Goal: Task Accomplishment & Management: Use online tool/utility

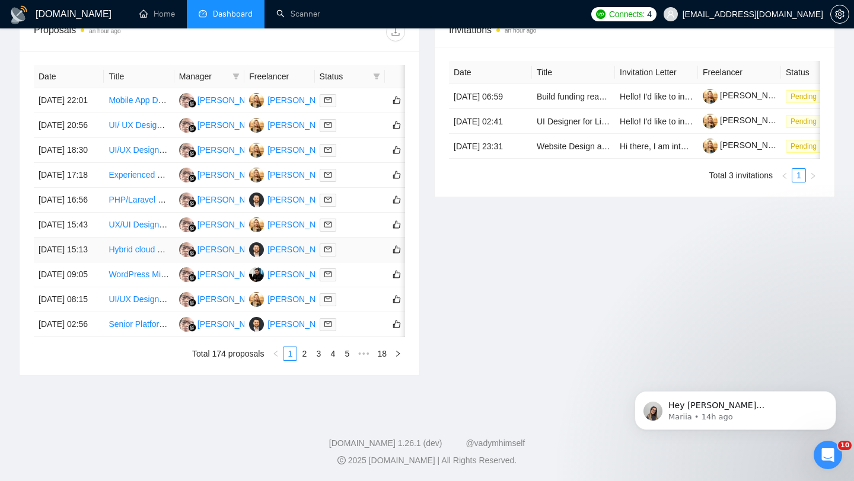
scroll to position [593, 0]
click at [304, 360] on link "2" at bounding box center [304, 353] width 13 height 13
click at [317, 360] on link "3" at bounding box center [318, 353] width 13 height 13
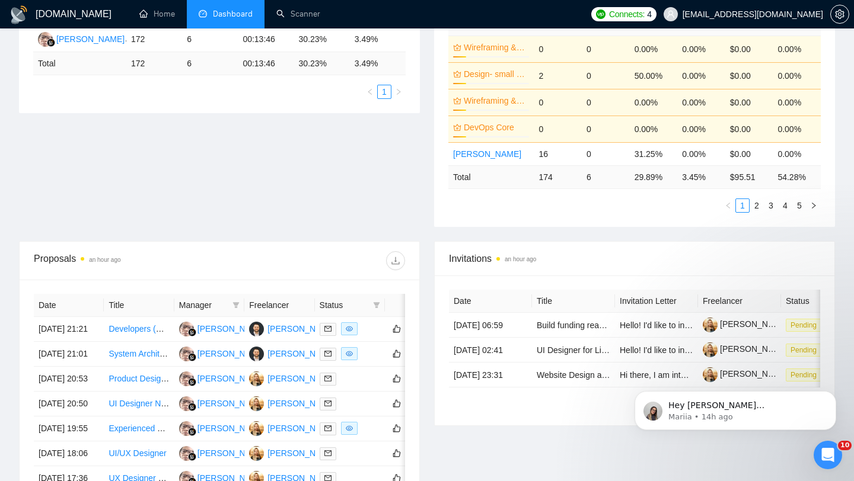
scroll to position [0, 0]
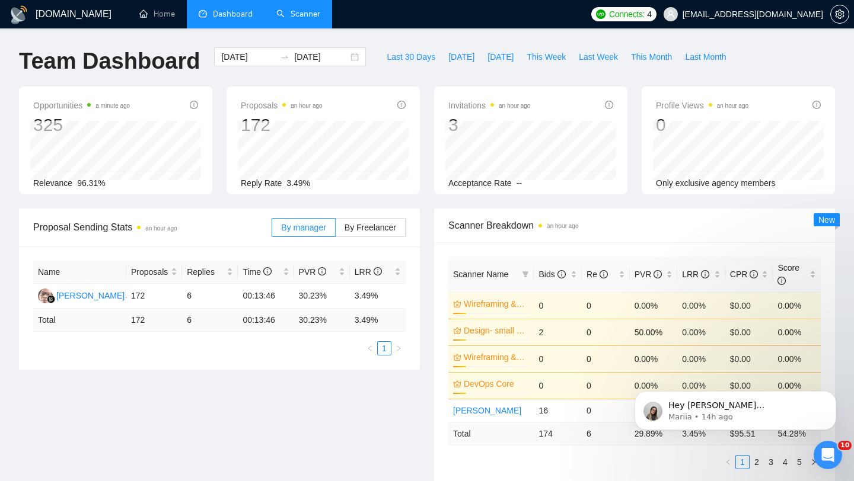
click at [309, 19] on link "Scanner" at bounding box center [298, 14] width 44 height 10
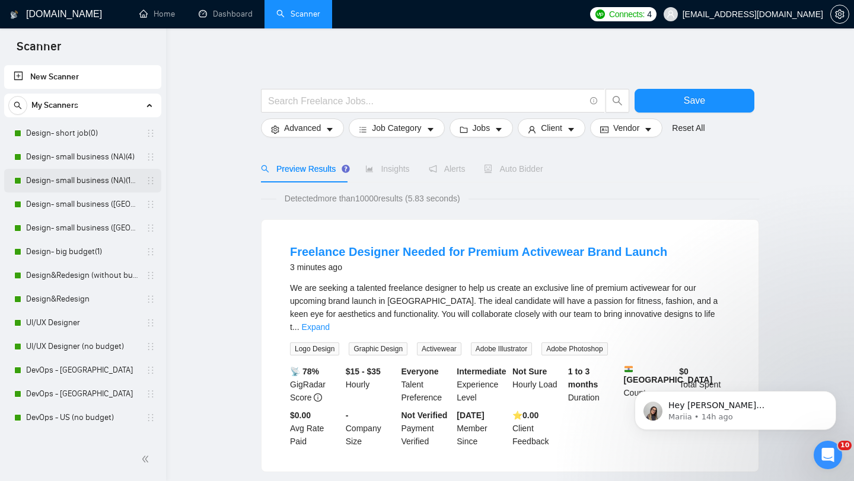
click at [89, 183] on link "Design- small business (NA)(15$)" at bounding box center [82, 181] width 113 height 24
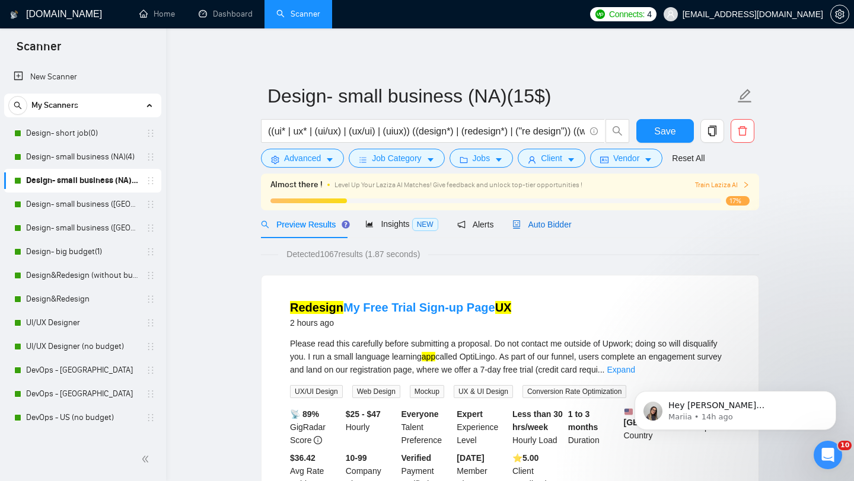
click at [568, 230] on div "Auto Bidder" at bounding box center [541, 224] width 59 height 13
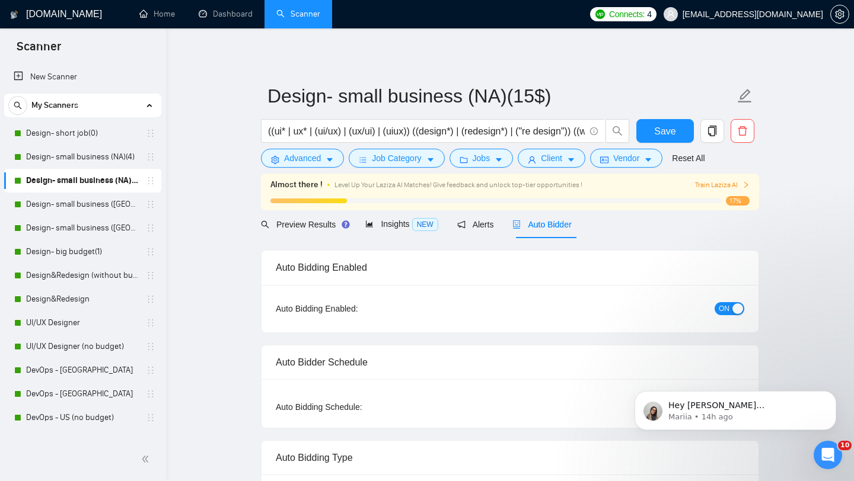
radio input "false"
radio input "true"
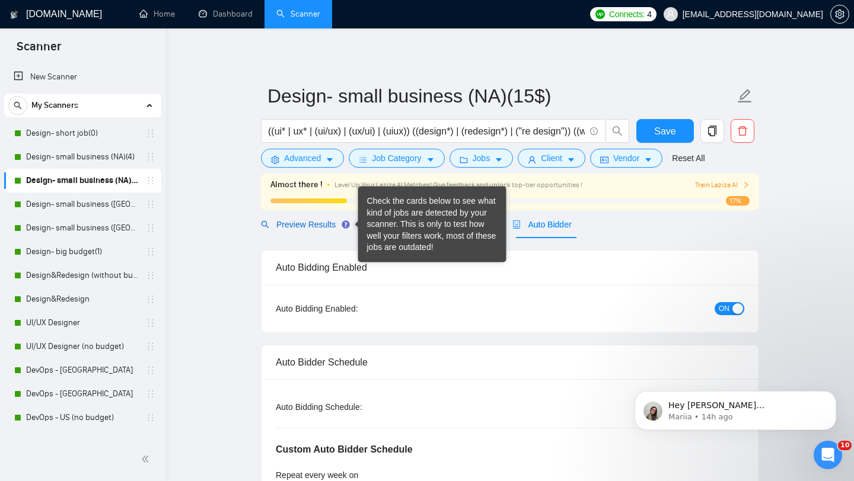
click at [301, 226] on span "Preview Results" at bounding box center [303, 224] width 85 height 9
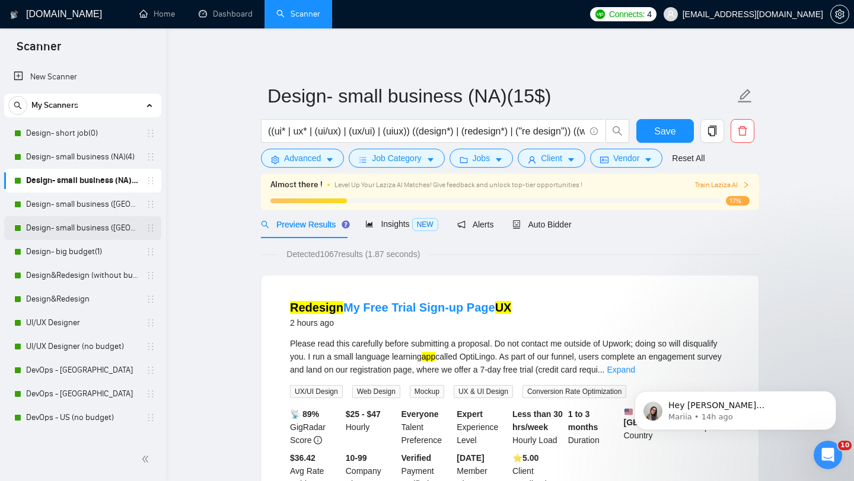
click at [60, 230] on link "Design- small business ([GEOGRAPHIC_DATA])(4)" at bounding box center [82, 228] width 113 height 24
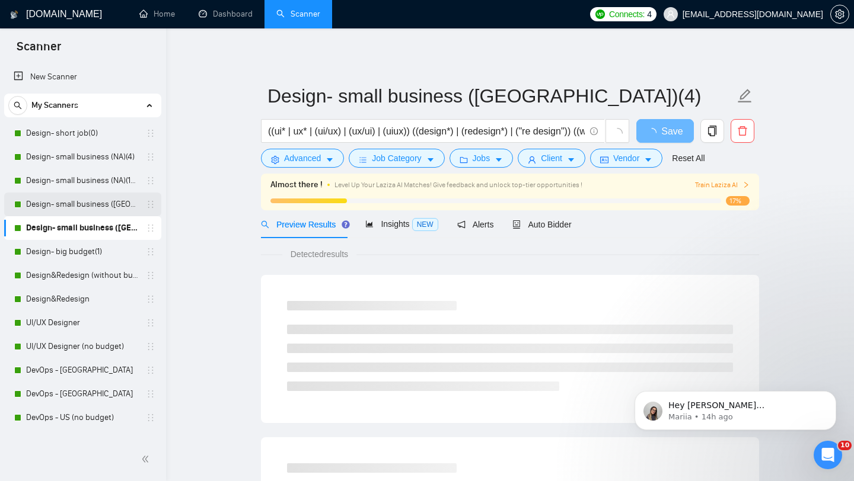
click at [67, 205] on link "Design- small business ([GEOGRAPHIC_DATA])(15$)" at bounding box center [82, 205] width 113 height 24
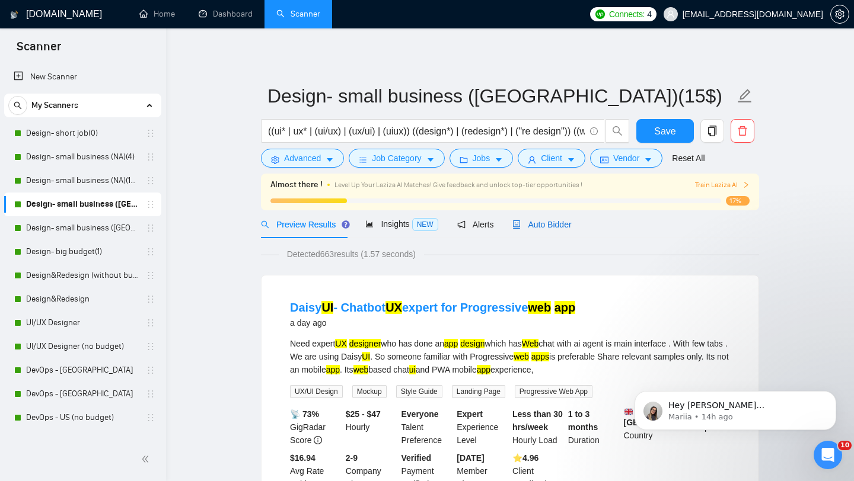
click at [562, 224] on span "Auto Bidder" at bounding box center [541, 224] width 59 height 9
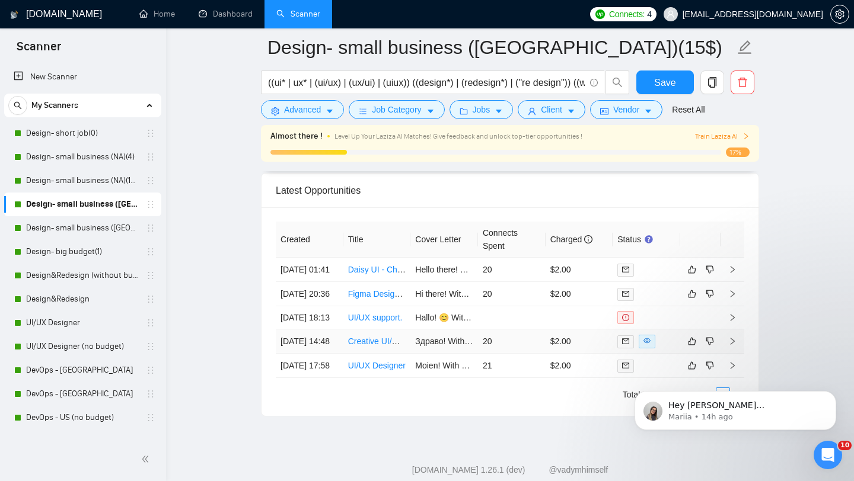
scroll to position [2973, 0]
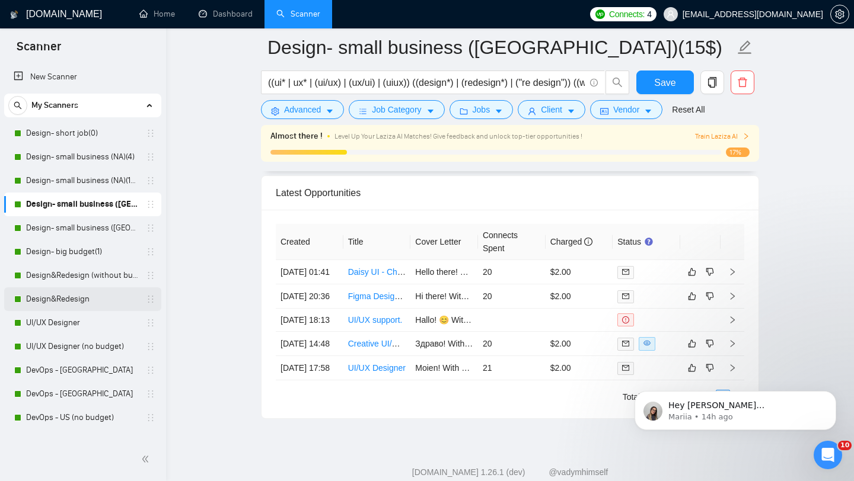
click at [65, 296] on link "Design&Redesign" at bounding box center [82, 299] width 113 height 24
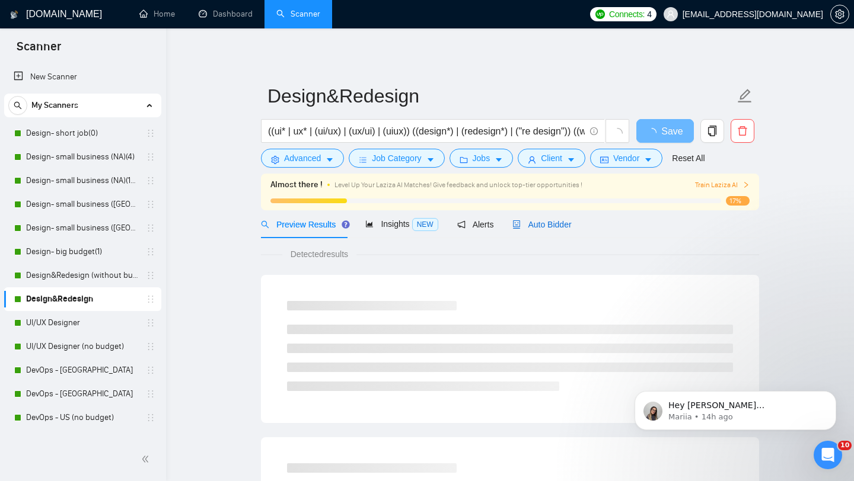
click at [547, 225] on span "Auto Bidder" at bounding box center [541, 224] width 59 height 9
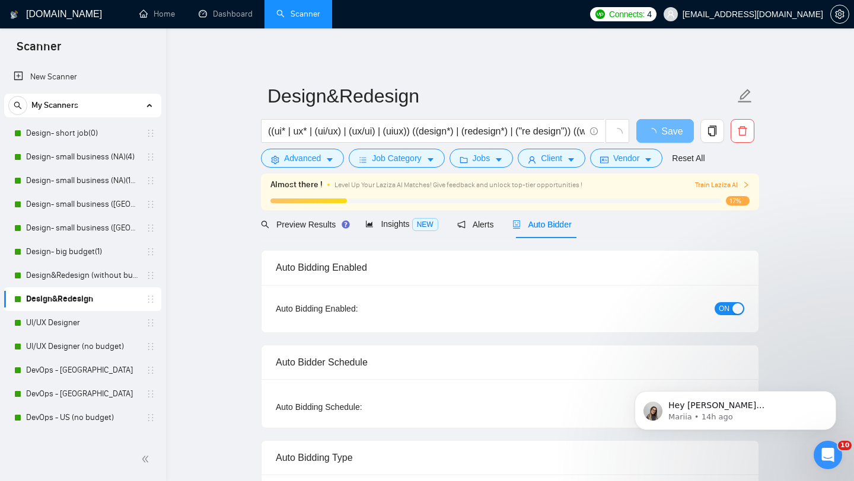
radio input "false"
radio input "true"
checkbox input "true"
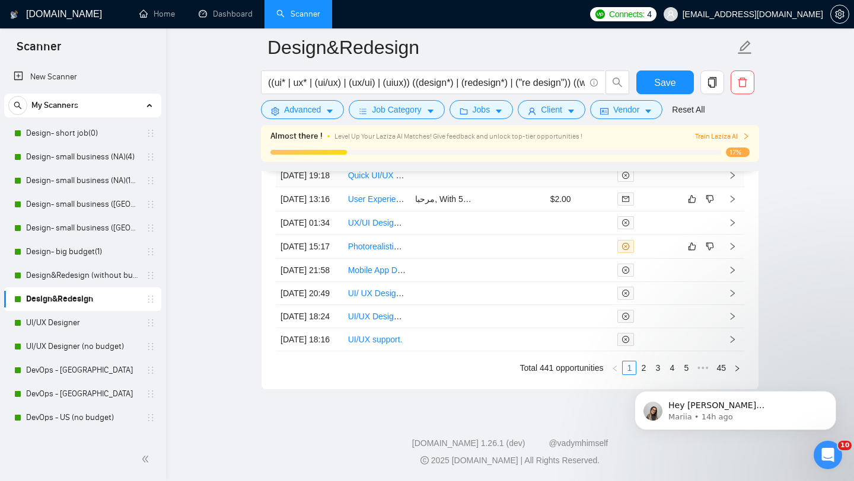
scroll to position [3516, 0]
click at [107, 271] on link "Design&Redesign (without budget)" at bounding box center [82, 276] width 113 height 24
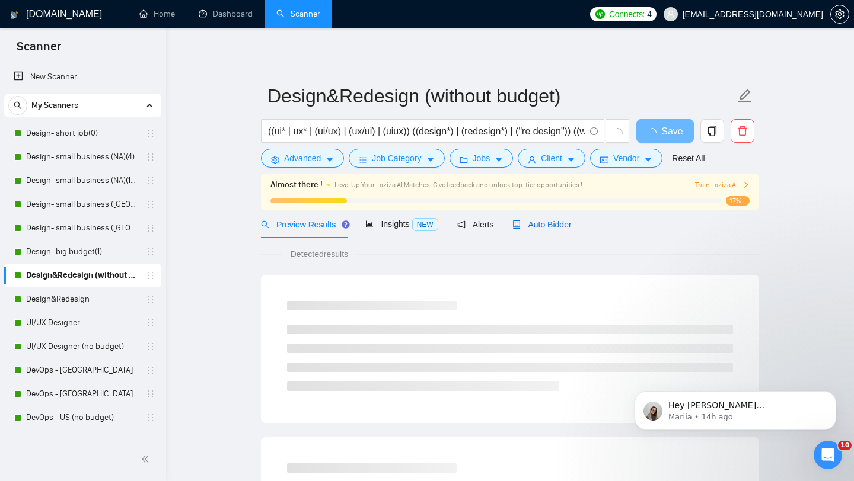
click at [571, 221] on span "Auto Bidder" at bounding box center [541, 224] width 59 height 9
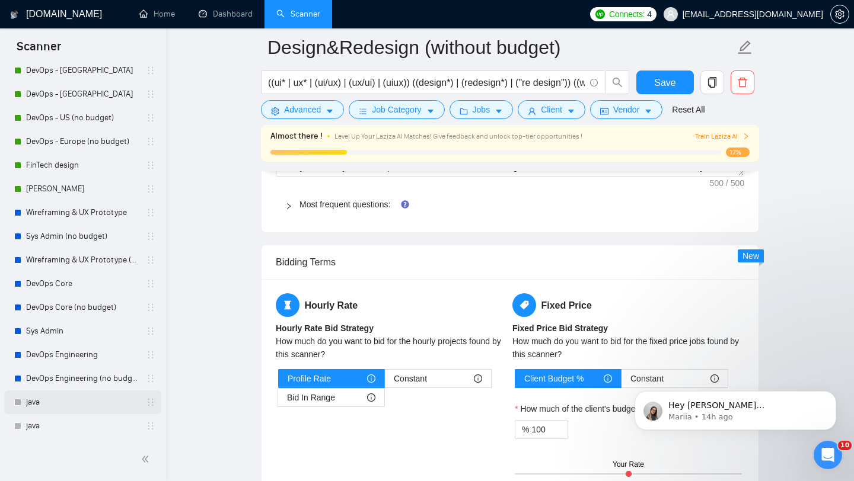
scroll to position [1992, 0]
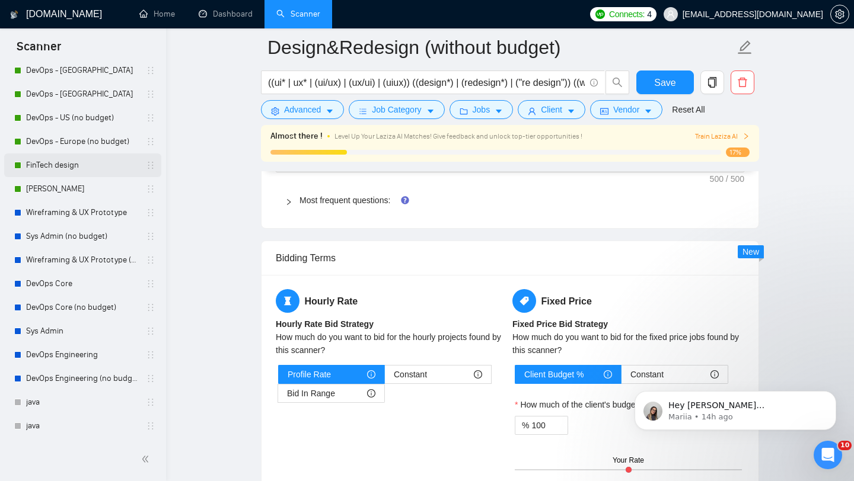
click at [70, 162] on link "FinTech design" at bounding box center [82, 166] width 113 height 24
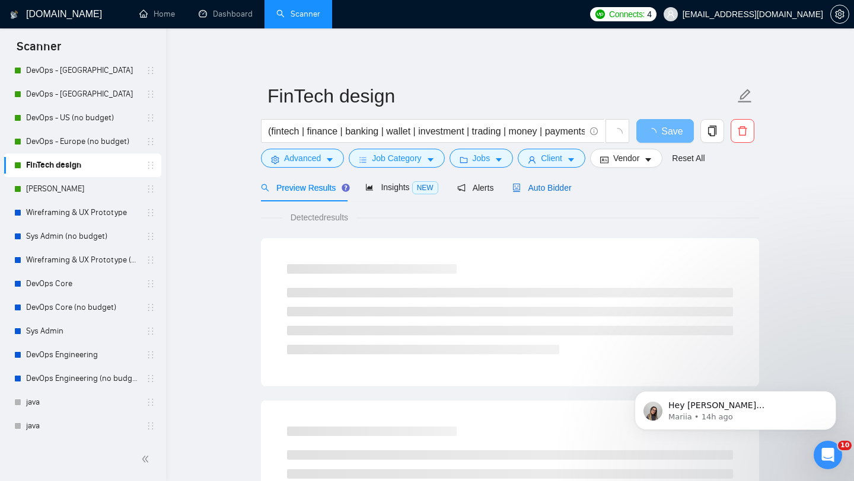
click at [542, 193] on div "Auto Bidder" at bounding box center [541, 187] width 59 height 13
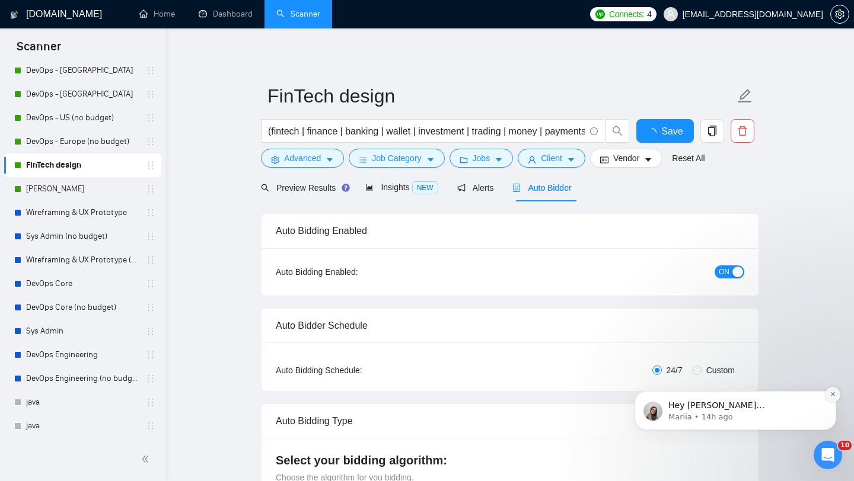
click at [834, 395] on icon "Dismiss notification" at bounding box center [832, 394] width 7 height 7
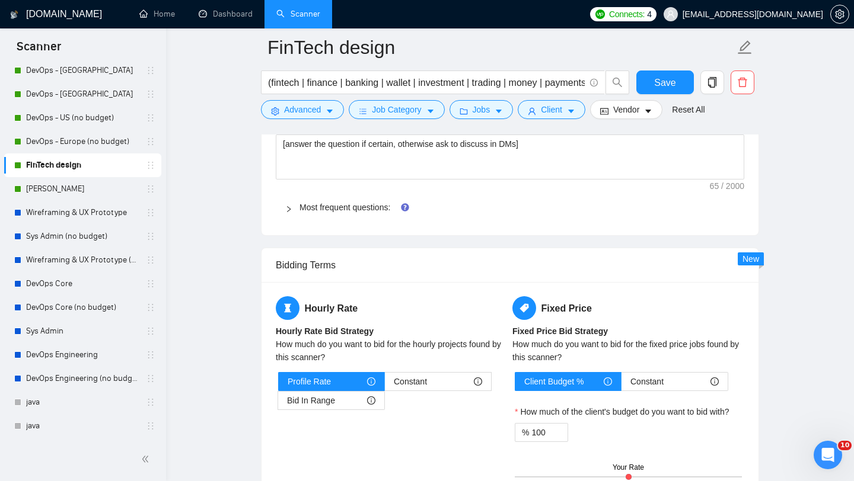
scroll to position [2930, 0]
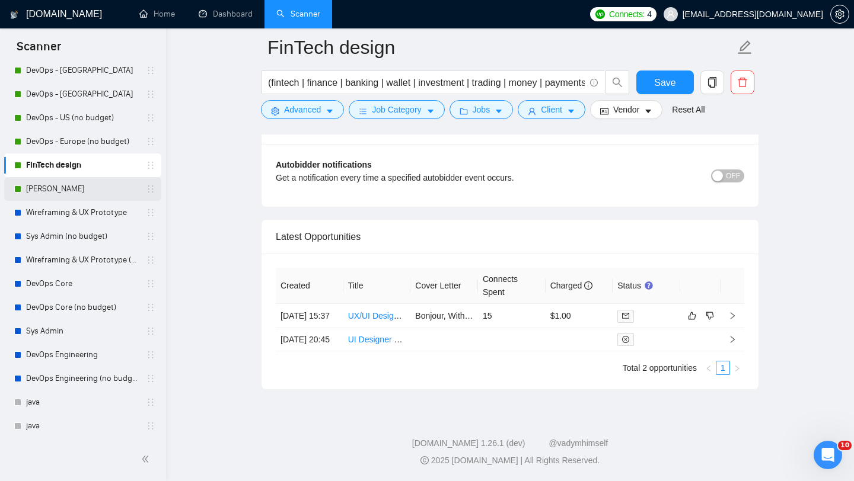
click at [57, 190] on link "[PERSON_NAME]" at bounding box center [82, 189] width 113 height 24
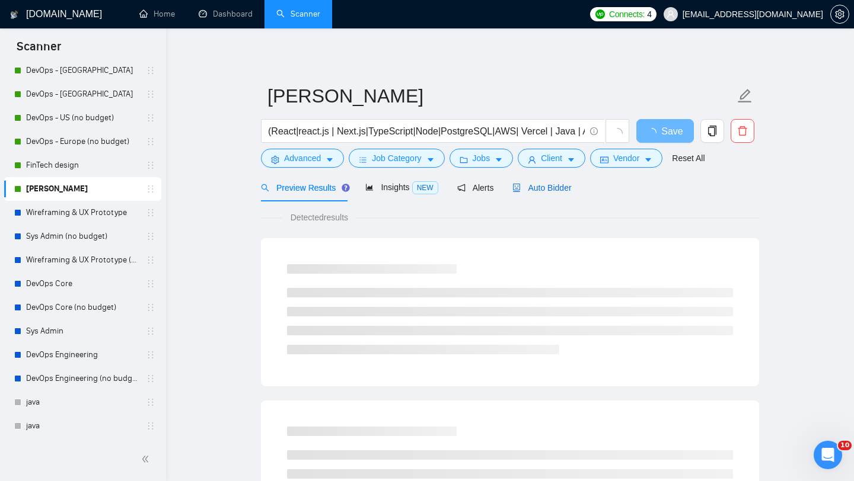
click at [558, 187] on span "Auto Bidder" at bounding box center [541, 187] width 59 height 9
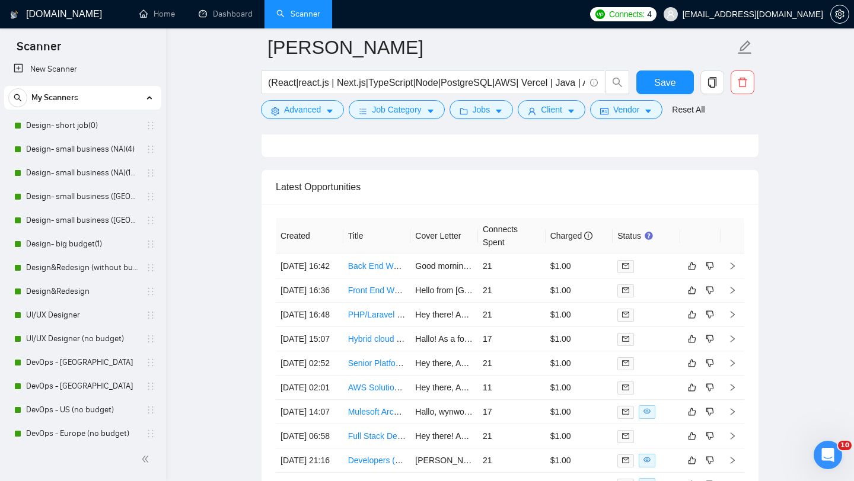
scroll to position [9, 0]
click at [106, 165] on link "Design- small business (NA)(15$)" at bounding box center [82, 171] width 113 height 24
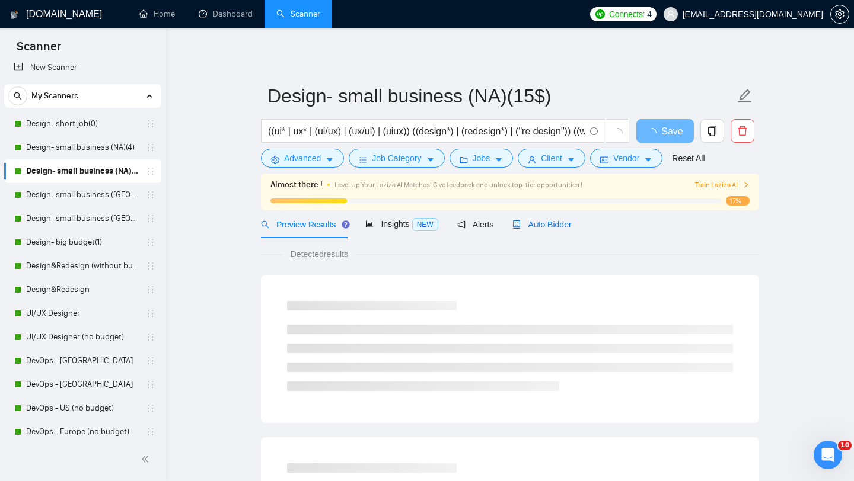
click at [554, 226] on span "Auto Bidder" at bounding box center [541, 224] width 59 height 9
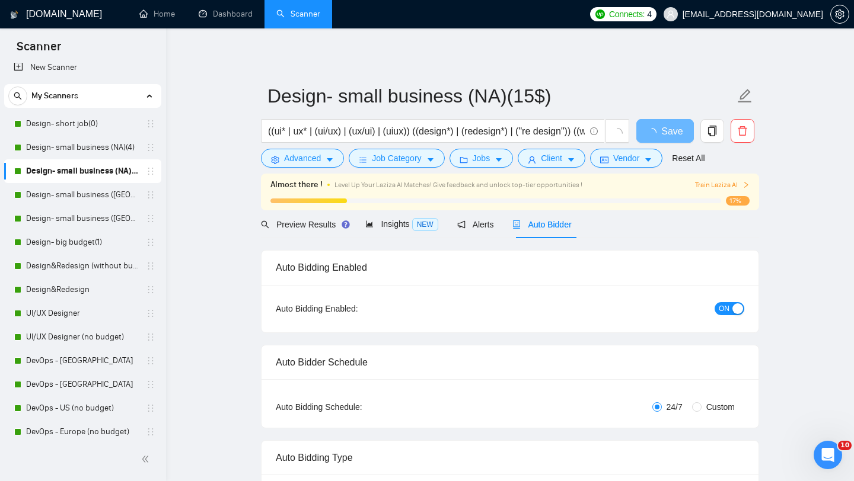
radio input "false"
radio input "true"
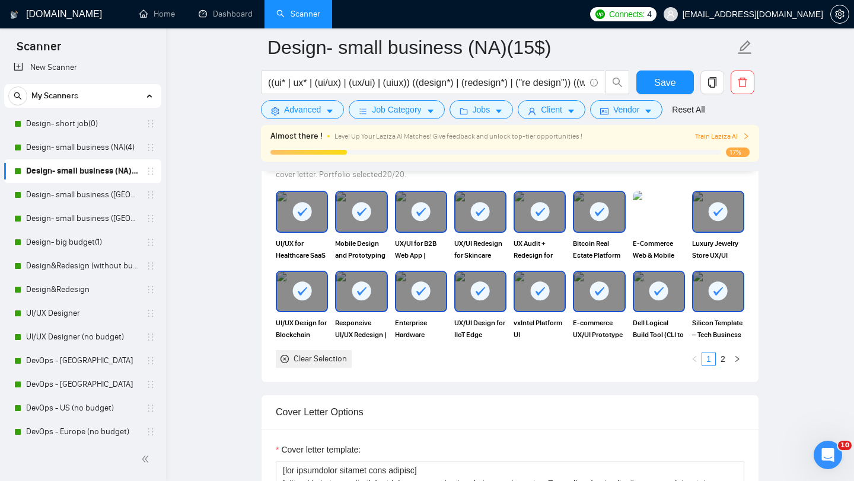
scroll to position [1293, 0]
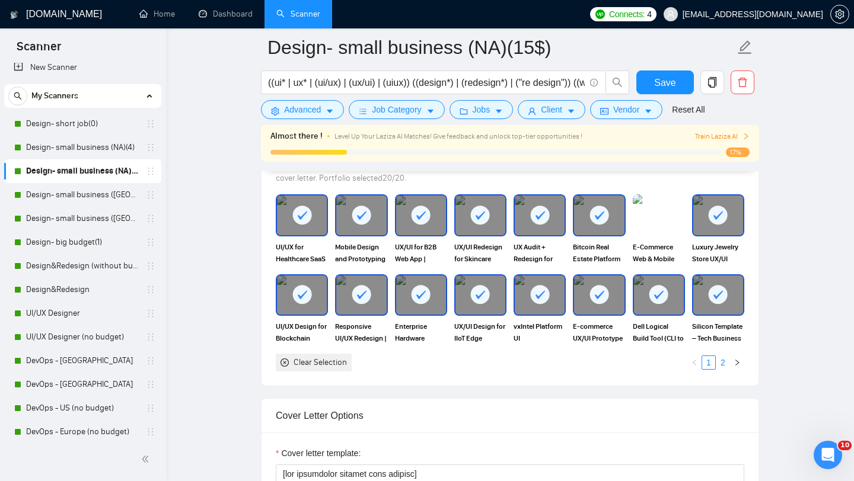
click at [723, 362] on link "2" at bounding box center [722, 362] width 13 height 13
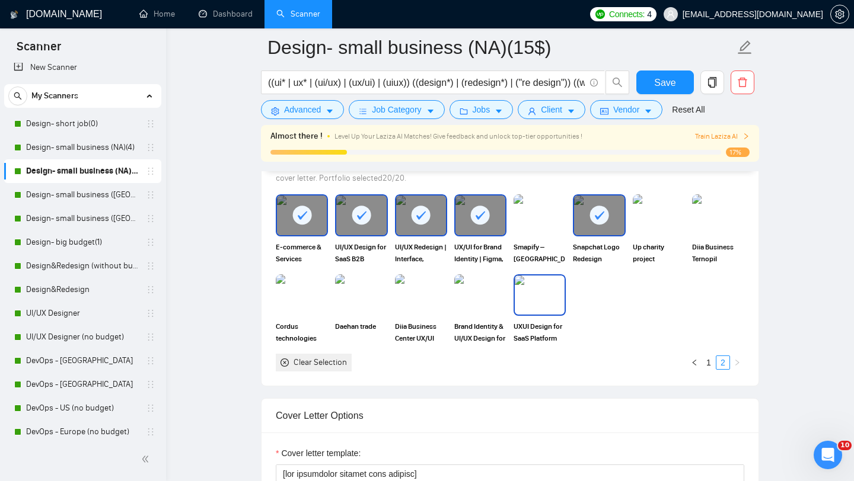
click at [539, 286] on img at bounding box center [540, 295] width 50 height 39
click at [708, 359] on link "1" at bounding box center [708, 362] width 13 height 13
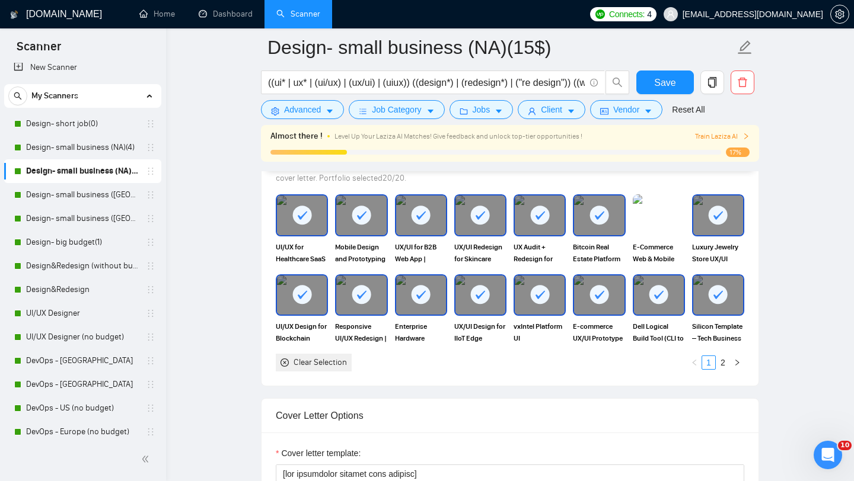
click at [714, 296] on icon at bounding box center [717, 295] width 9 height 8
click at [656, 295] on rect at bounding box center [658, 294] width 19 height 19
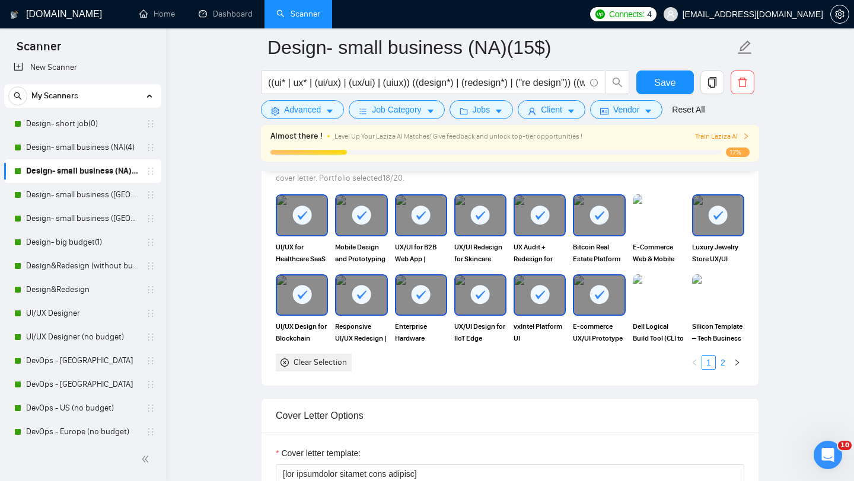
click at [723, 364] on link "2" at bounding box center [722, 362] width 13 height 13
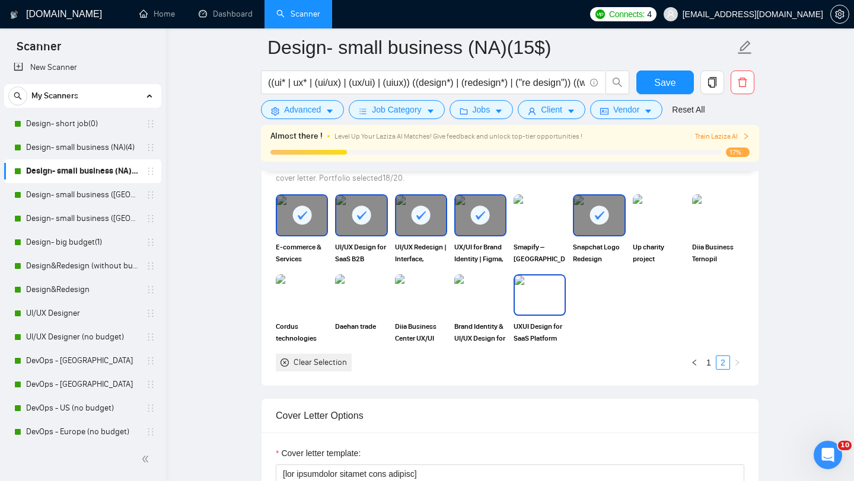
click at [545, 290] on img at bounding box center [540, 295] width 50 height 39
click at [476, 282] on img at bounding box center [480, 295] width 50 height 39
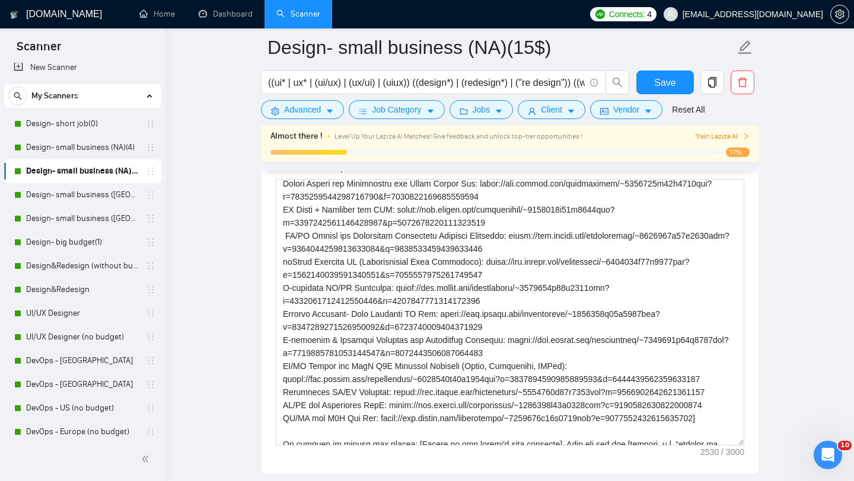
scroll to position [113, 0]
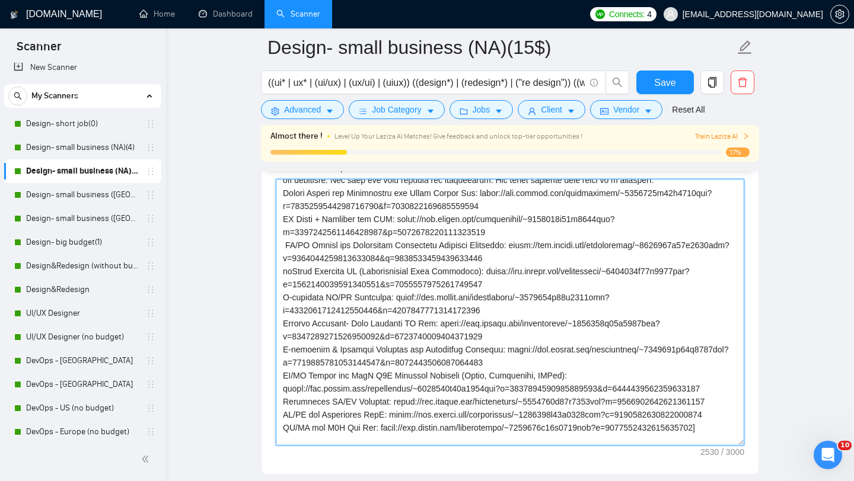
click at [505, 310] on textarea "Cover letter template:" at bounding box center [510, 312] width 468 height 267
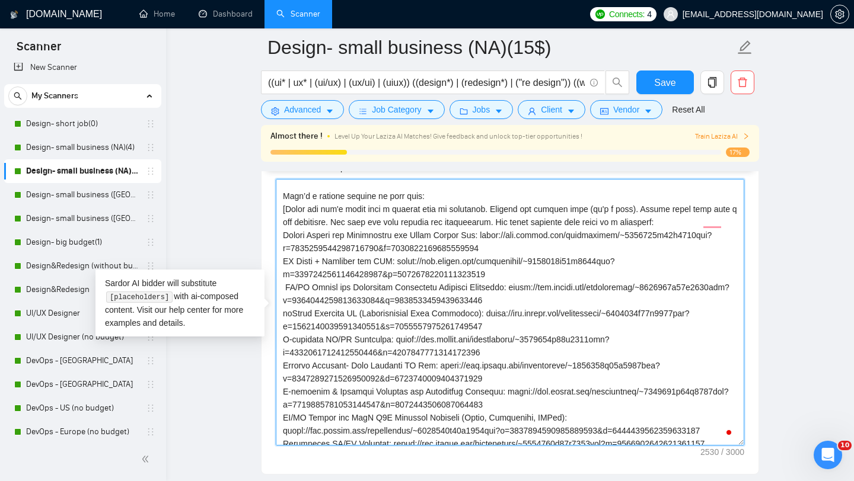
scroll to position [65, 0]
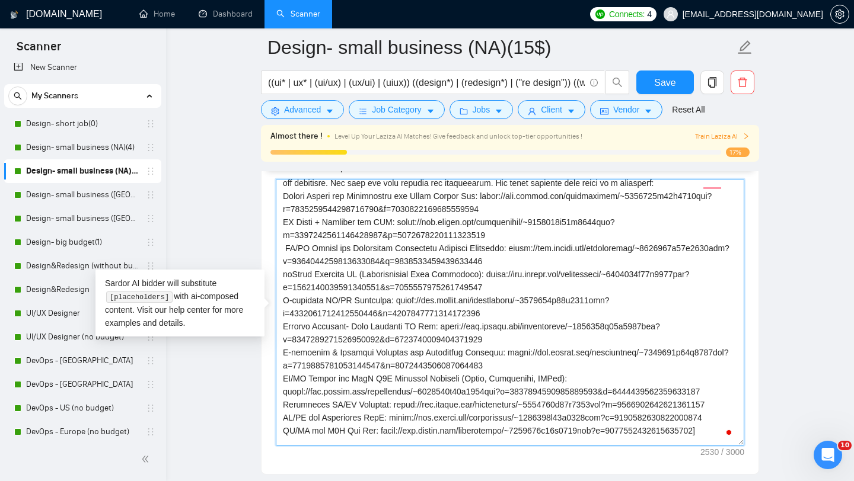
drag, startPoint x: 504, startPoint y: 314, endPoint x: 276, endPoint y: 302, distance: 228.5
click at [276, 302] on div "Cover Letter Options Cover letter template:" at bounding box center [510, 294] width 498 height 362
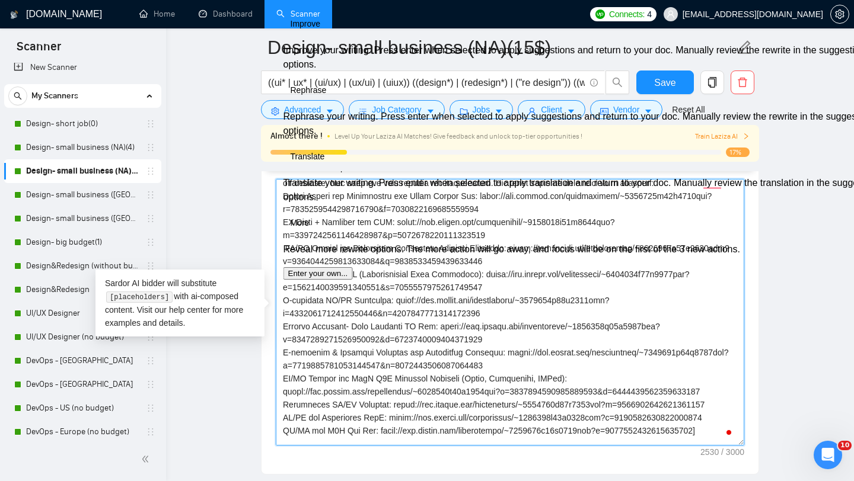
paste textarea "UXUI Design for SaaS Platform with Mobile App & Responsive Dashboard"
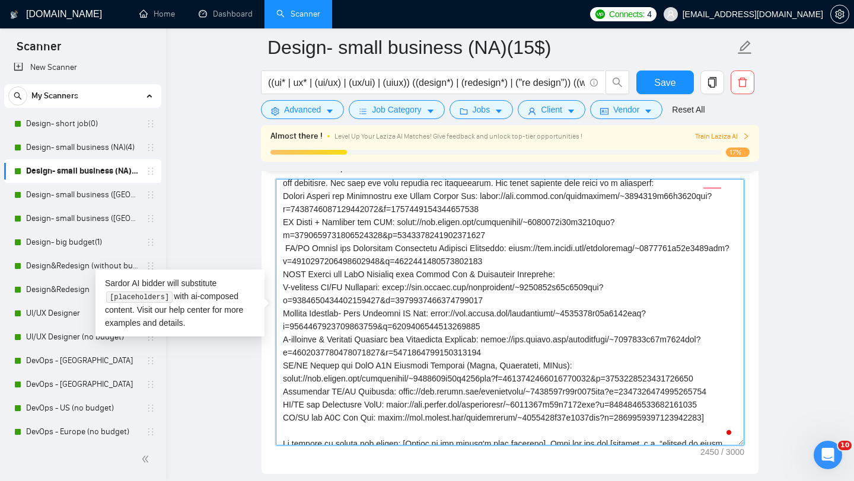
paste textarea "[URL][DOMAIN_NAME]"
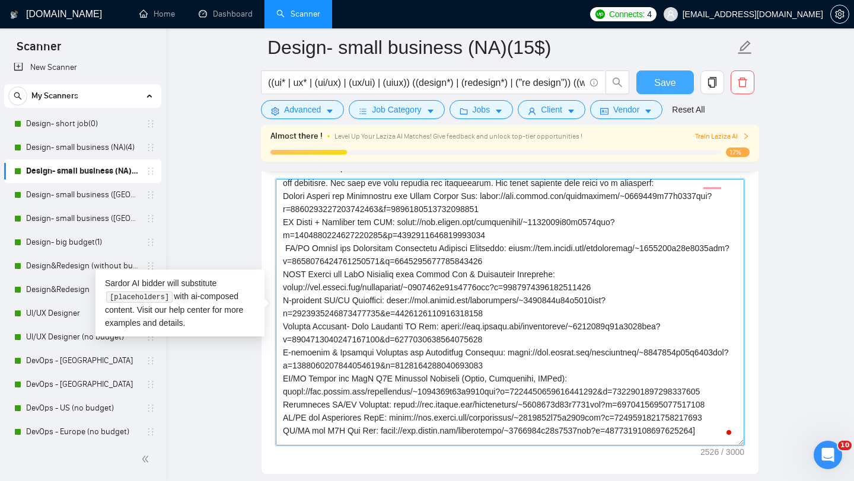
type textarea "[lor ipsumdolor sitamet cons adipisc] [elitsedd eiu tempor’i utlab etdolore, ma…"
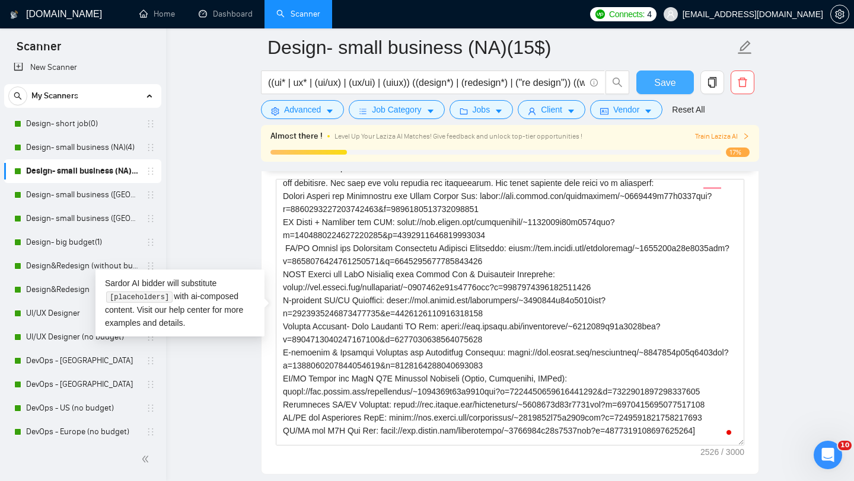
click at [670, 80] on span "Save" at bounding box center [664, 82] width 21 height 15
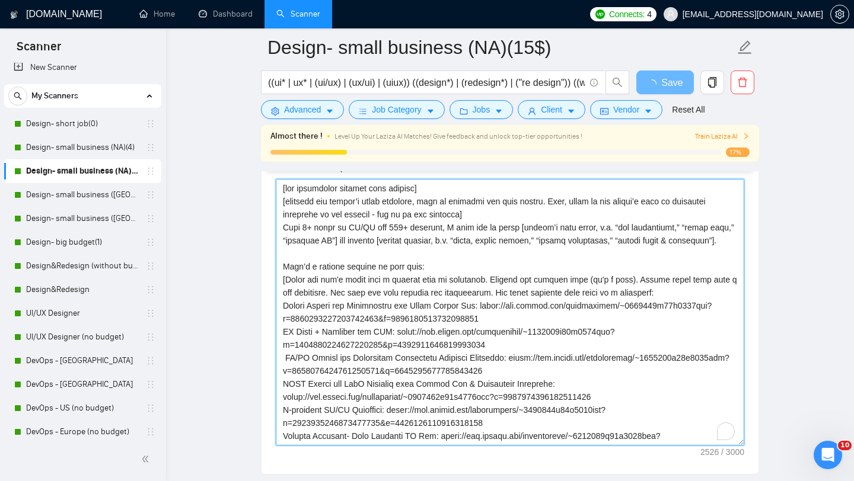
click at [421, 340] on textarea "Cover letter template:" at bounding box center [510, 312] width 468 height 267
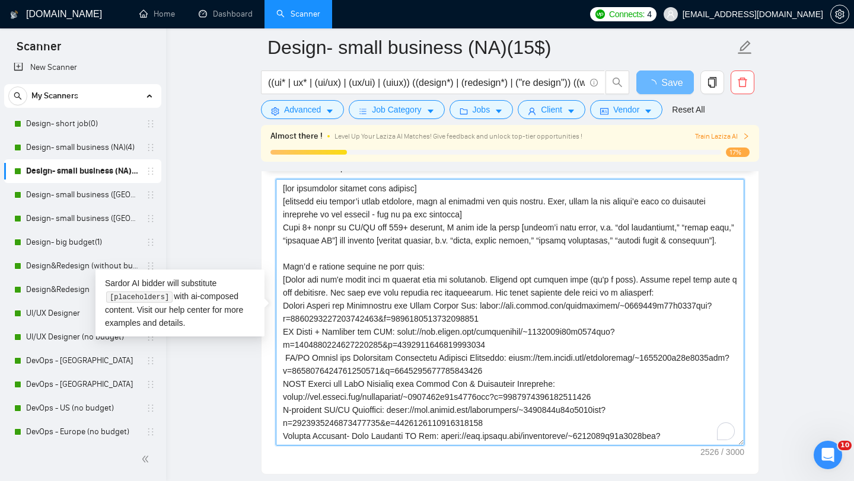
click at [453, 324] on textarea "Cover letter template:" at bounding box center [510, 312] width 468 height 267
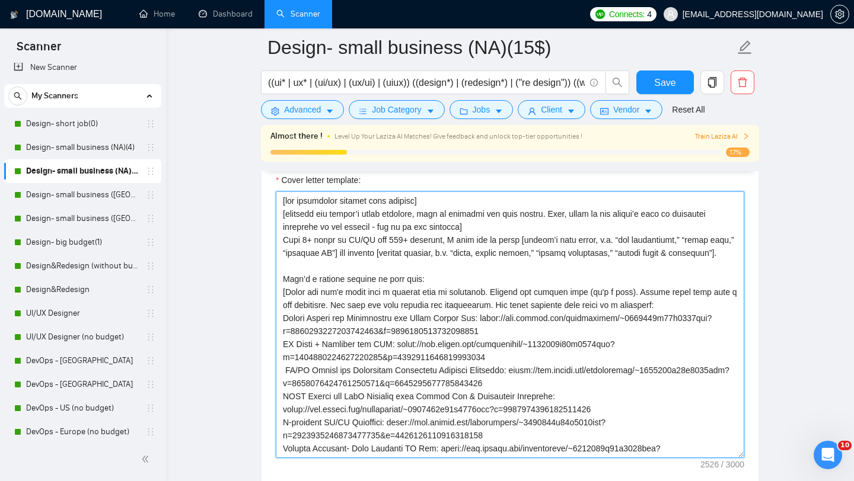
click at [445, 342] on textarea "Cover letter template:" at bounding box center [510, 324] width 468 height 267
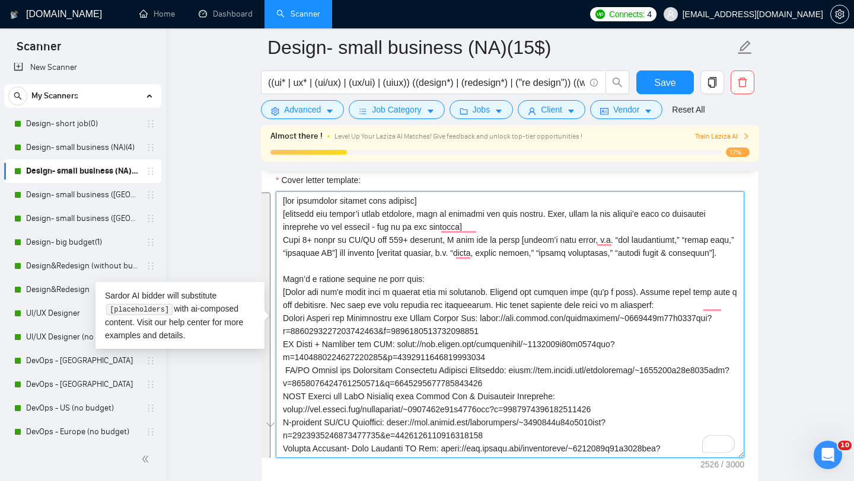
click at [445, 342] on textarea "Cover letter template:" at bounding box center [510, 324] width 468 height 267
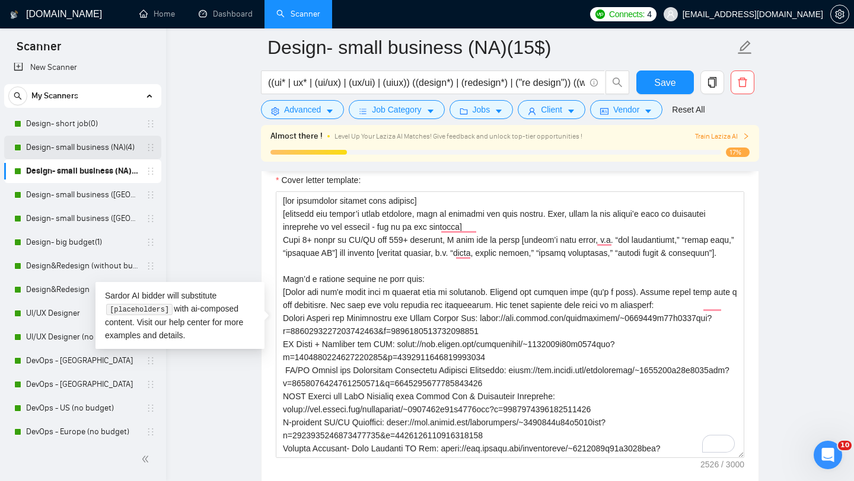
click at [71, 149] on link "Design- small business (NA)(4)" at bounding box center [82, 148] width 113 height 24
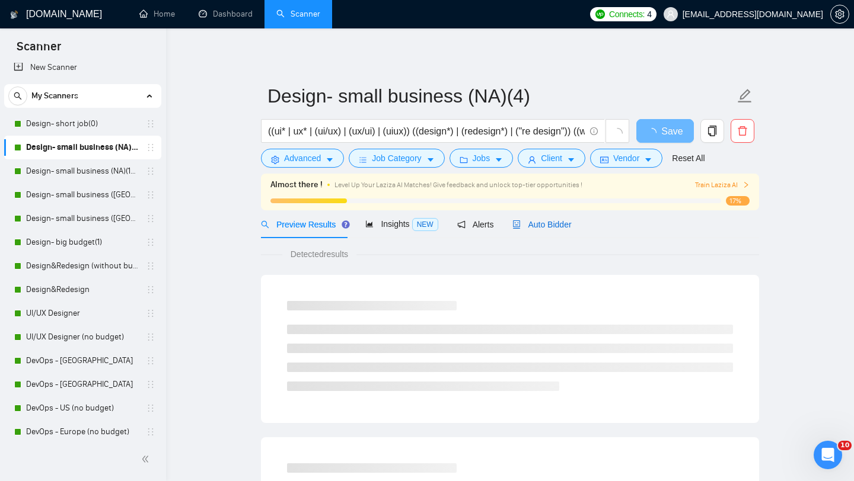
click at [548, 224] on span "Auto Bidder" at bounding box center [541, 224] width 59 height 9
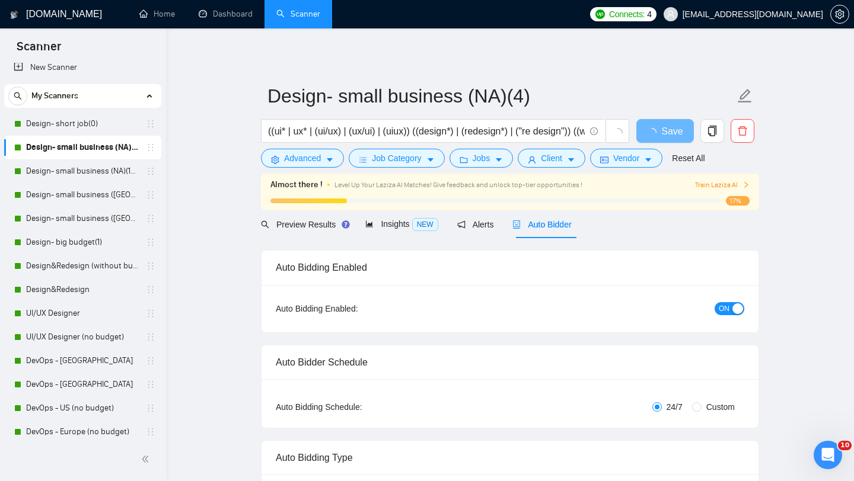
radio input "false"
radio input "true"
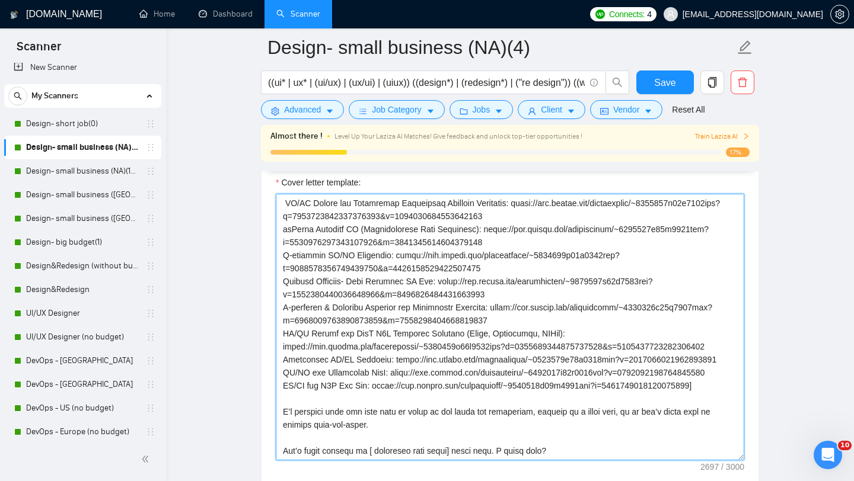
click at [480, 348] on textarea "Cover letter template:" at bounding box center [510, 327] width 468 height 267
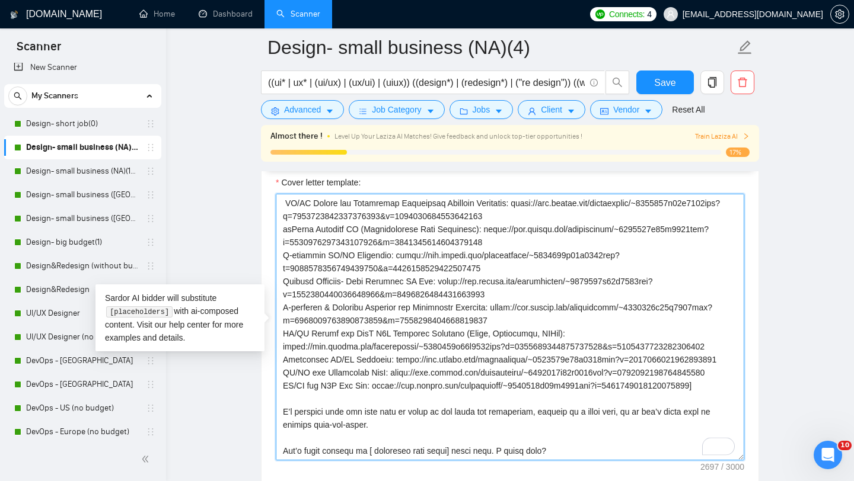
paste textarea "Lore 9+ ipsum do SI/AM con 167+ adipisci, E sedd eiu te incid [utlabo’e dolo ma…"
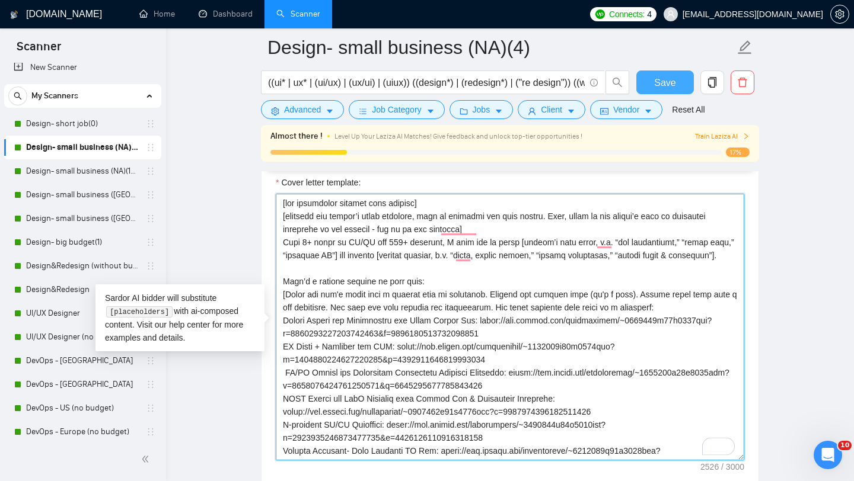
type textarea "[lor ipsumdolor sitamet cons adipisc] [elitsedd eiu tempor’i utlab etdolore, ma…"
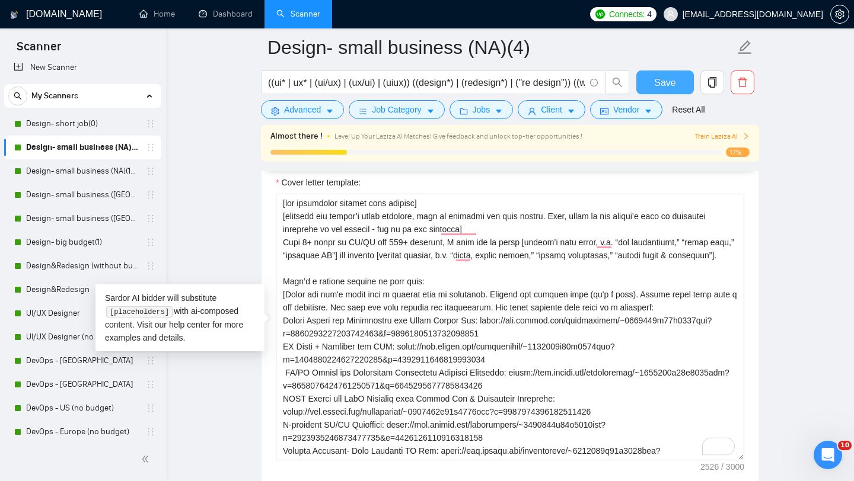
click at [653, 87] on button "Save" at bounding box center [664, 83] width 57 height 24
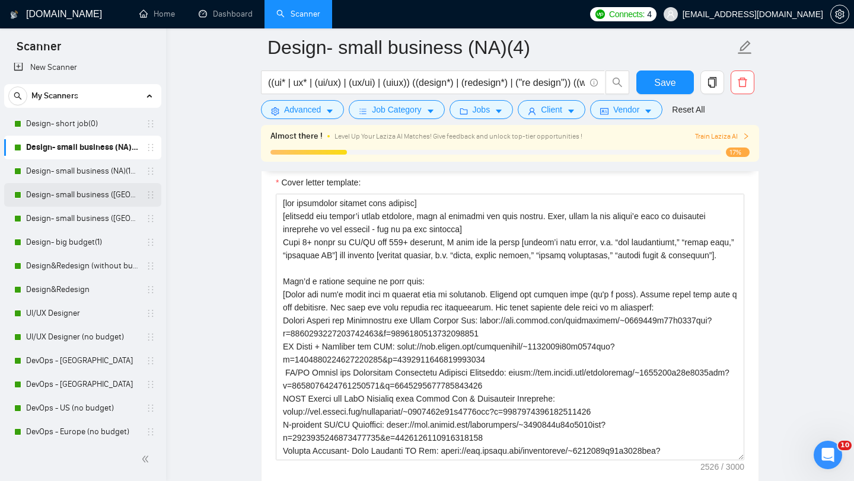
click at [55, 193] on link "Design- small business ([GEOGRAPHIC_DATA])(15$)" at bounding box center [82, 195] width 113 height 24
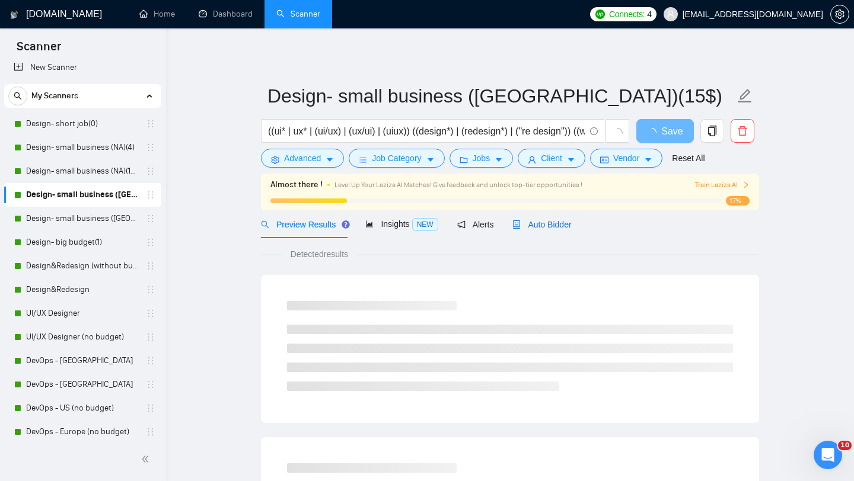
click at [535, 223] on span "Auto Bidder" at bounding box center [541, 224] width 59 height 9
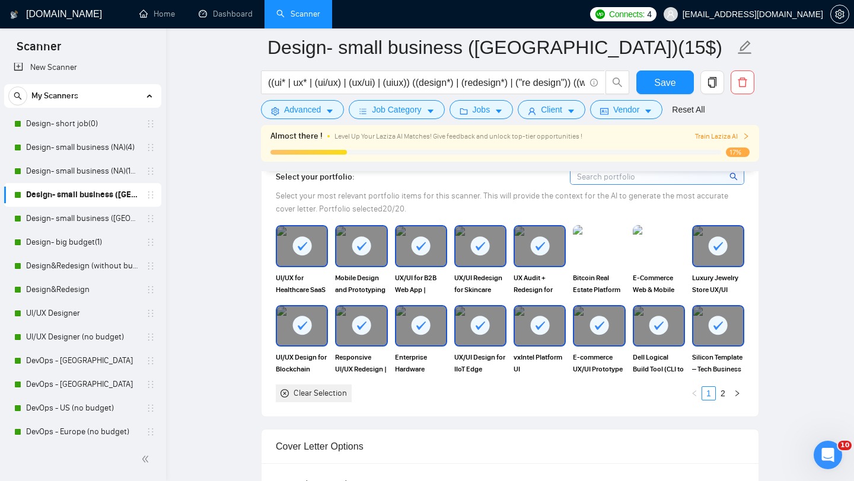
scroll to position [1111, 0]
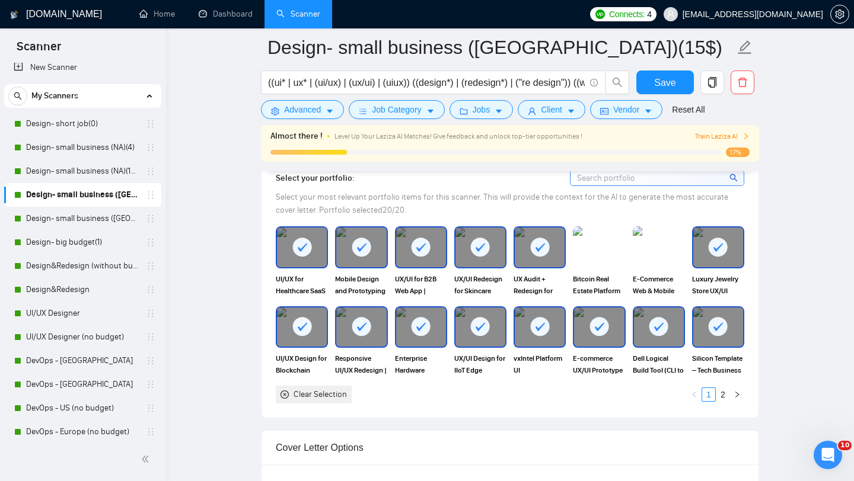
click at [668, 339] on div at bounding box center [659, 327] width 50 height 39
click at [721, 339] on div at bounding box center [718, 327] width 50 height 39
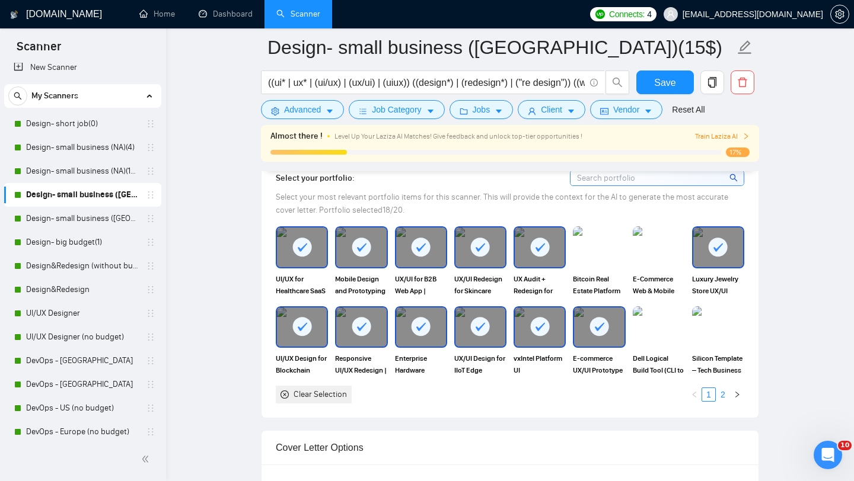
click at [724, 388] on link "2" at bounding box center [722, 394] width 13 height 13
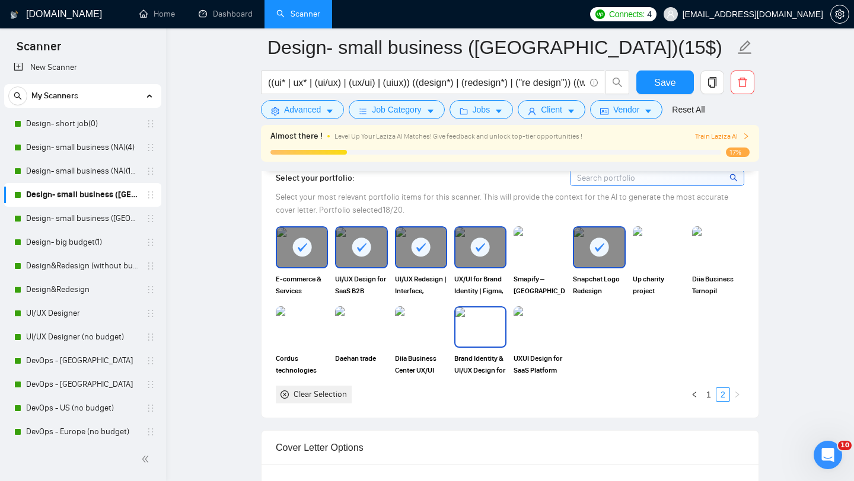
click at [463, 341] on img at bounding box center [480, 327] width 50 height 39
click at [522, 341] on img at bounding box center [540, 327] width 50 height 39
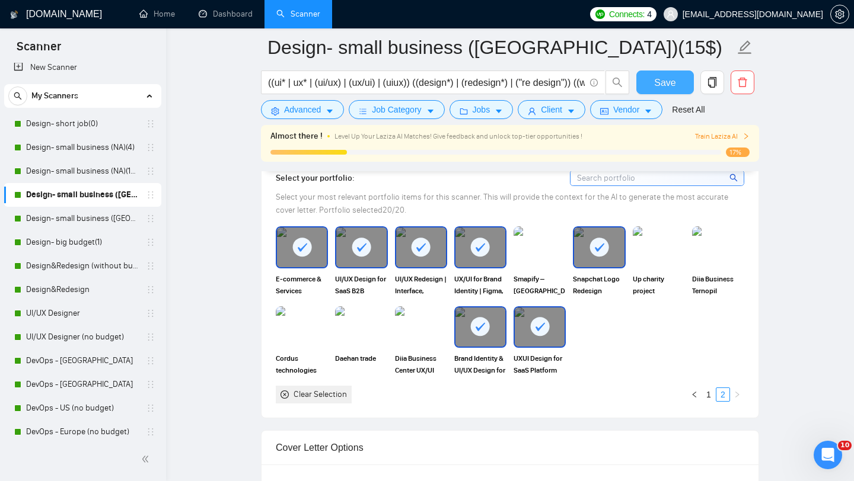
click at [658, 89] on span "Save" at bounding box center [664, 82] width 21 height 15
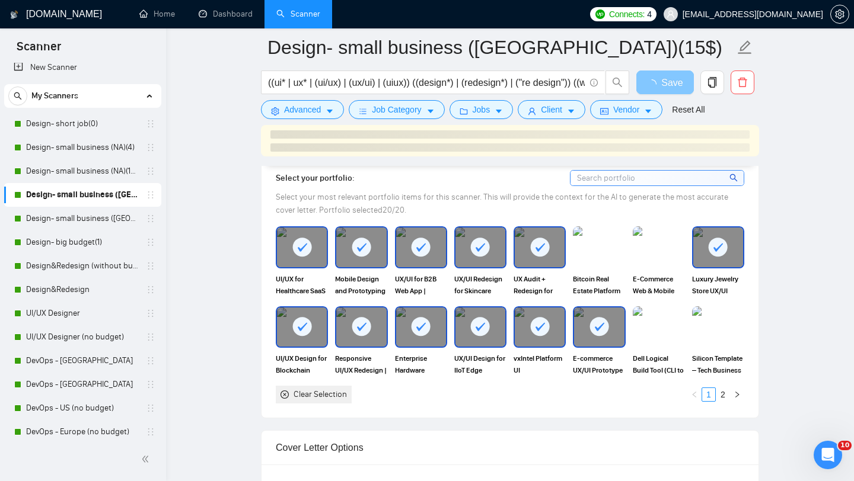
scroll to position [1532, 0]
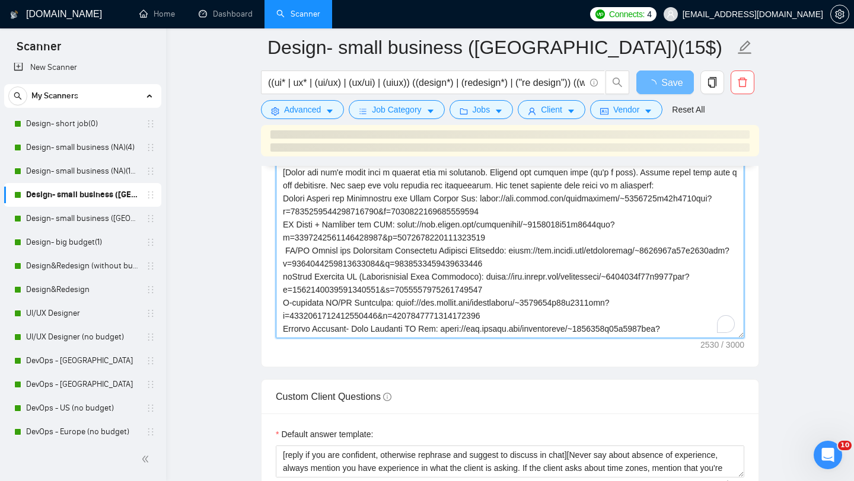
click at [474, 267] on textarea "Cover letter template:" at bounding box center [510, 205] width 468 height 267
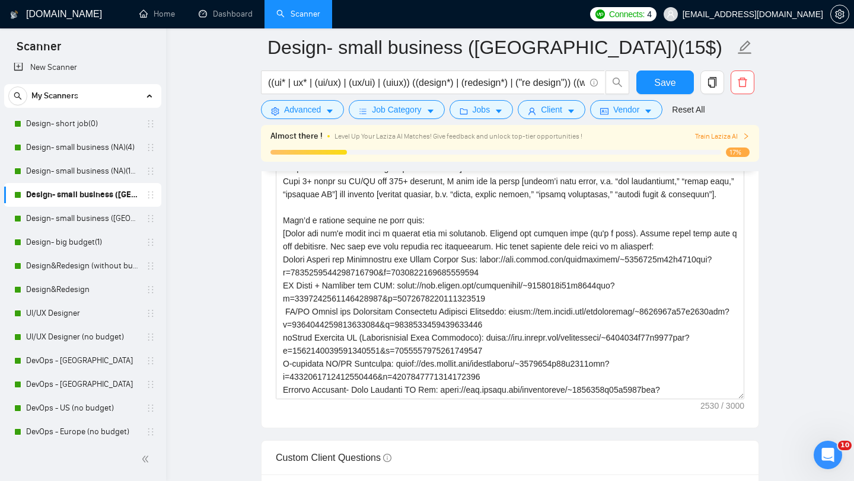
scroll to position [1475, 0]
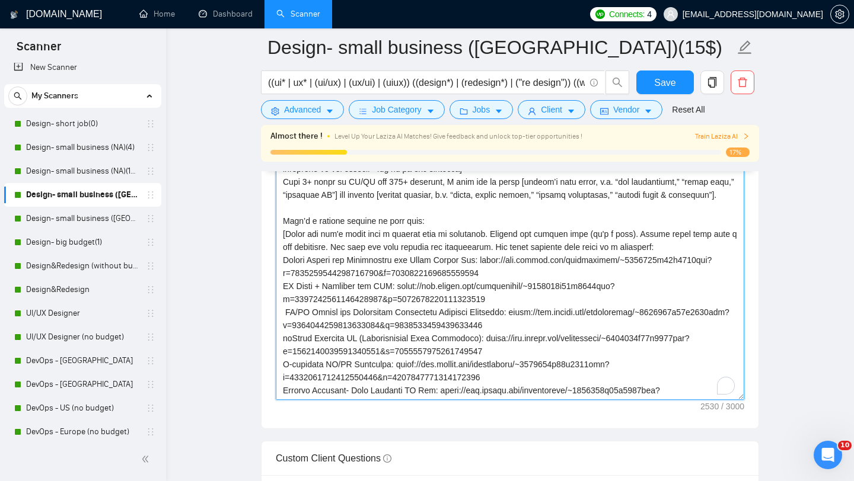
click at [434, 308] on textarea "Cover letter template:" at bounding box center [510, 266] width 468 height 267
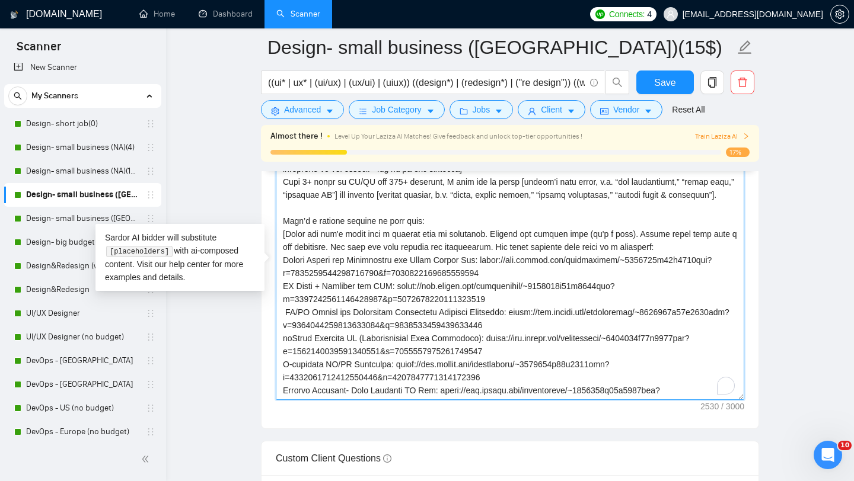
click at [491, 301] on textarea "Cover letter template:" at bounding box center [510, 266] width 468 height 267
paste textarea "UXUI Design for SaaS Platform with Mobile App & Responsive Dashboard: [URL][DOM…"
type textarea "[lor ipsumdolor sitamet cons adipisc] [elitsedd eiu tempor’i utlab etdolore, ma…"
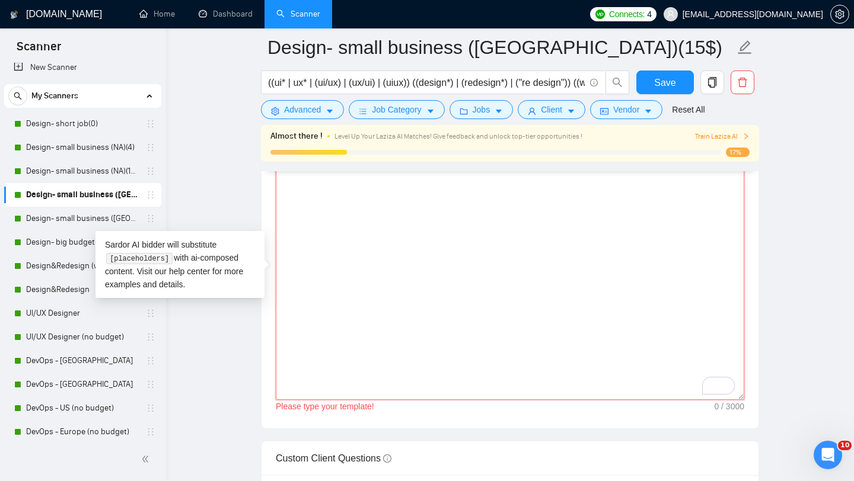
paste textarea "[lor ipsumdolor sitamet cons adipisc] [elitsedd eiu tempor’i utlab etdolore, ma…"
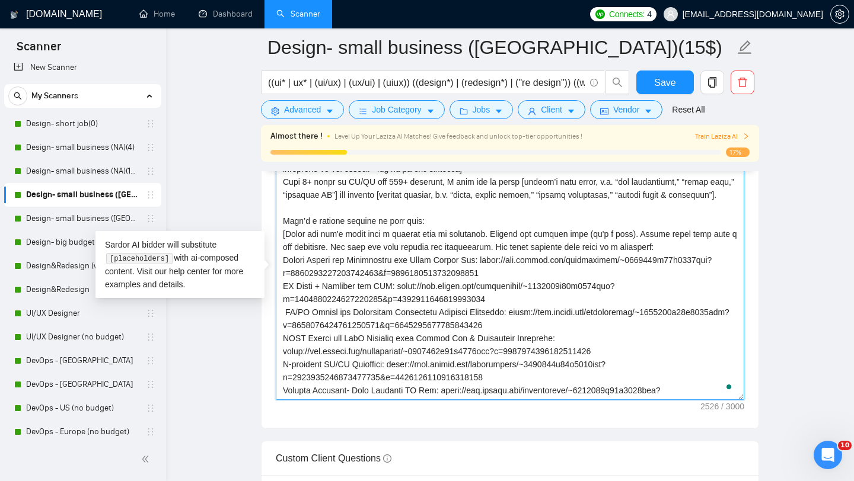
scroll to position [309, 0]
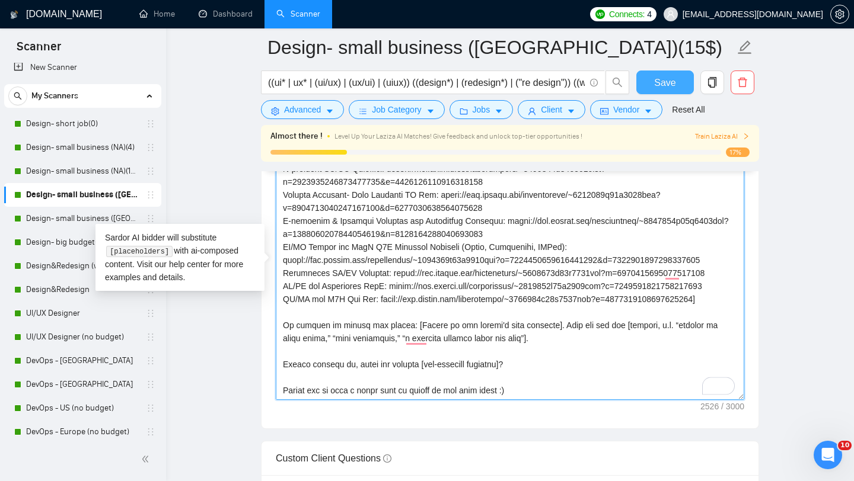
type textarea "[lor ipsumdolor sitamet cons adipisc] [elitsedd eiu tempor’i utlab etdolore, ma…"
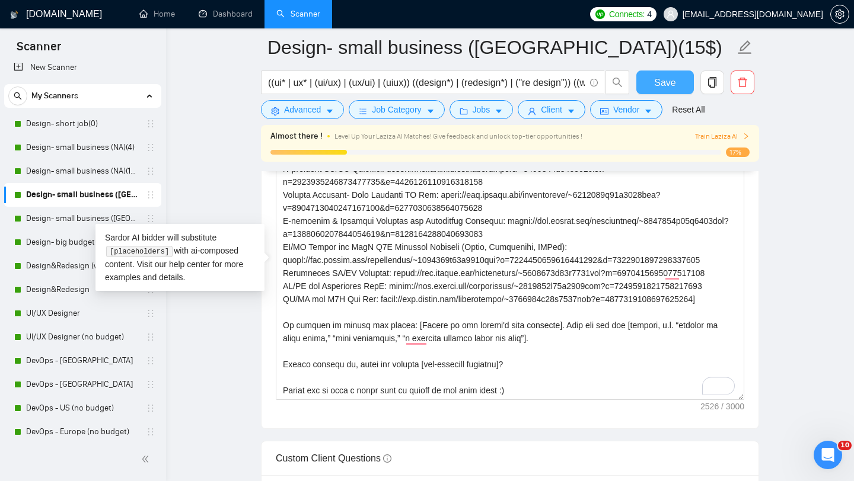
click at [658, 87] on span "Save" at bounding box center [664, 82] width 21 height 15
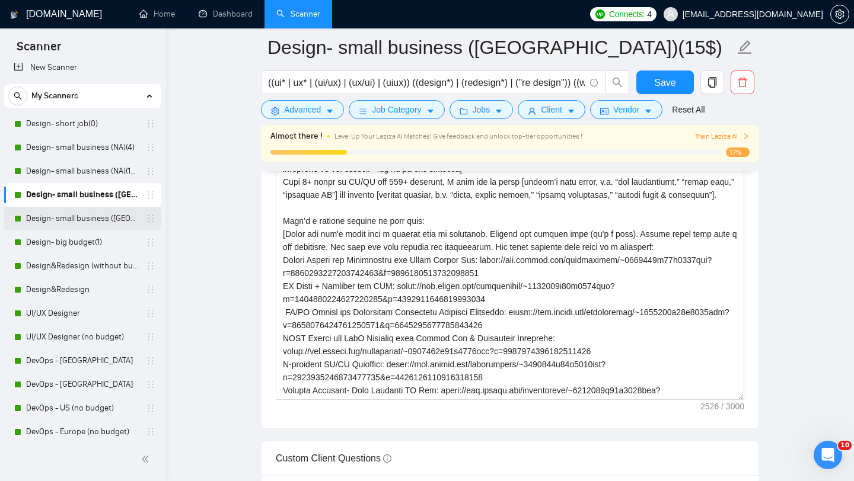
click at [85, 214] on link "Design- small business ([GEOGRAPHIC_DATA])(4)" at bounding box center [82, 219] width 113 height 24
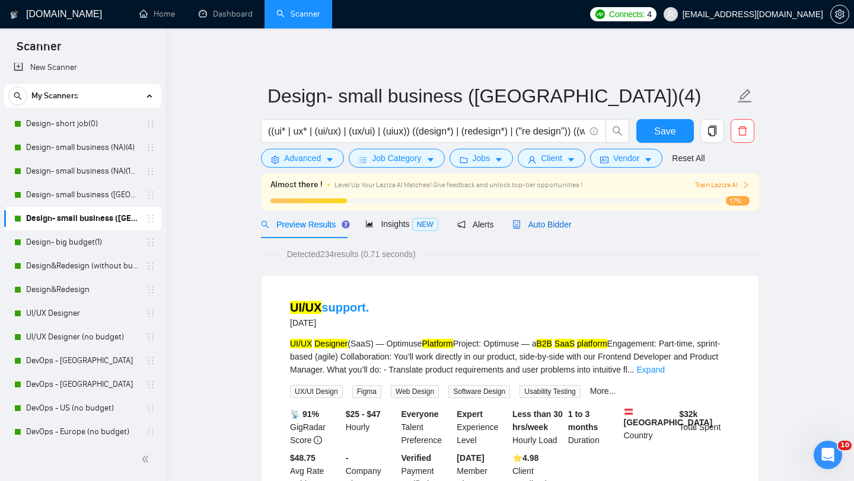
click at [554, 228] on span "Auto Bidder" at bounding box center [541, 224] width 59 height 9
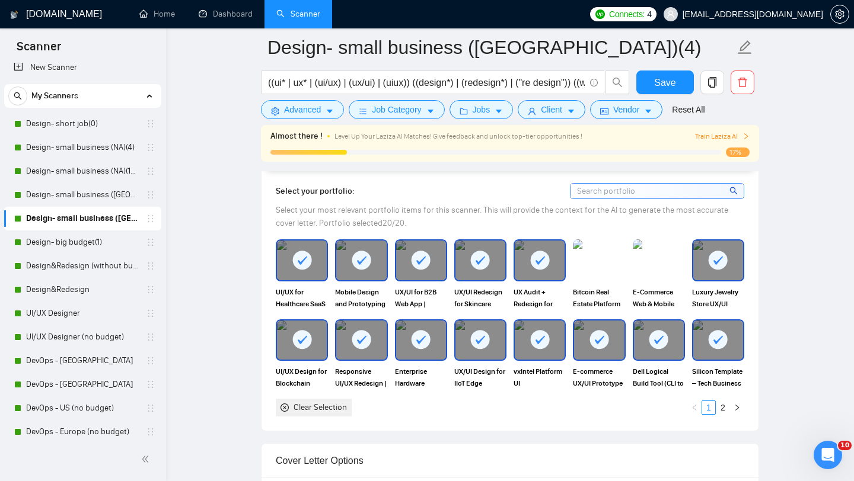
scroll to position [1239, 0]
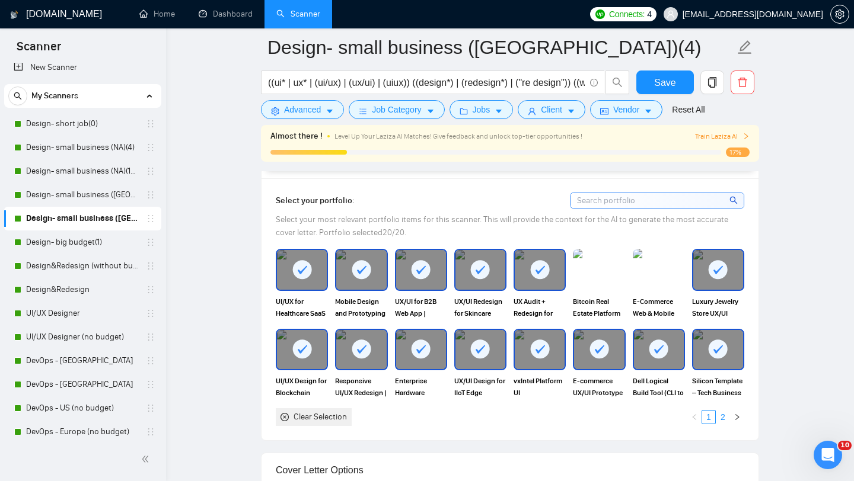
click at [721, 418] on link "2" at bounding box center [722, 417] width 13 height 13
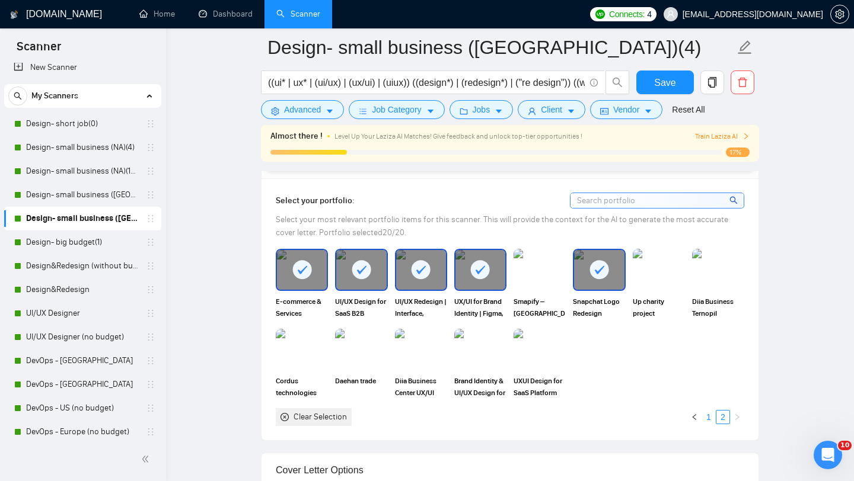
click at [710, 419] on link "1" at bounding box center [708, 417] width 13 height 13
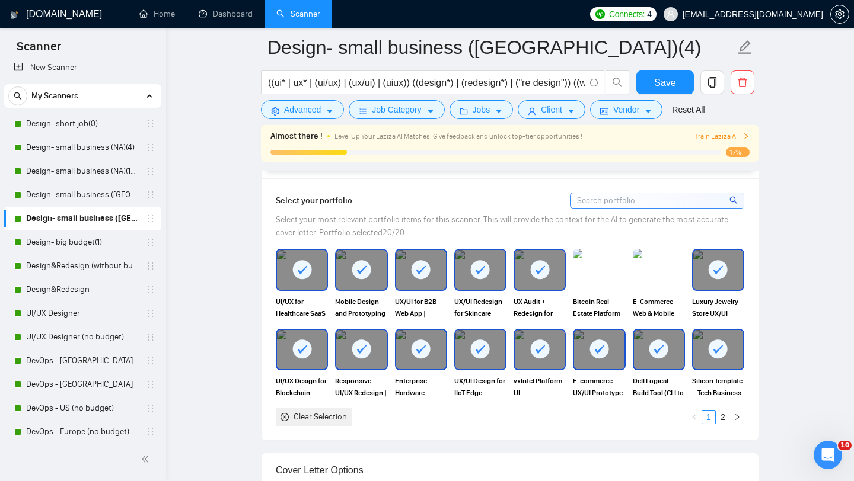
click at [432, 356] on div at bounding box center [421, 349] width 50 height 39
click at [533, 354] on rect at bounding box center [539, 349] width 19 height 19
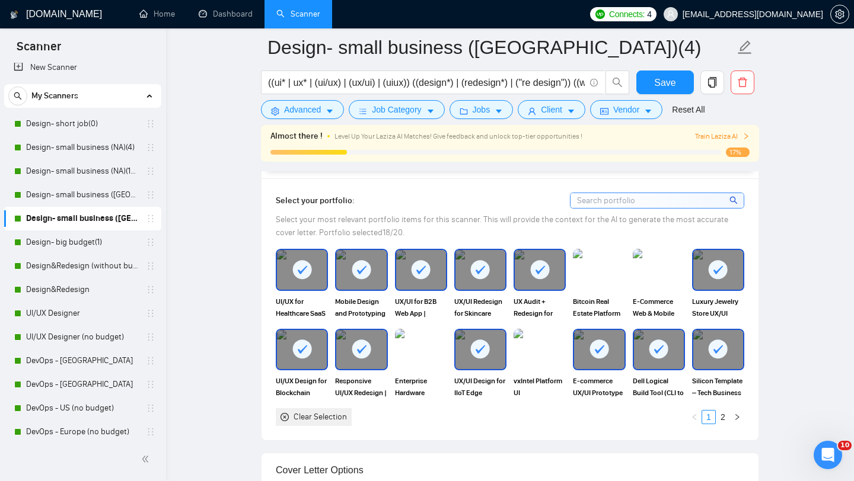
click at [658, 361] on div at bounding box center [659, 349] width 50 height 39
click at [707, 362] on div at bounding box center [718, 349] width 50 height 39
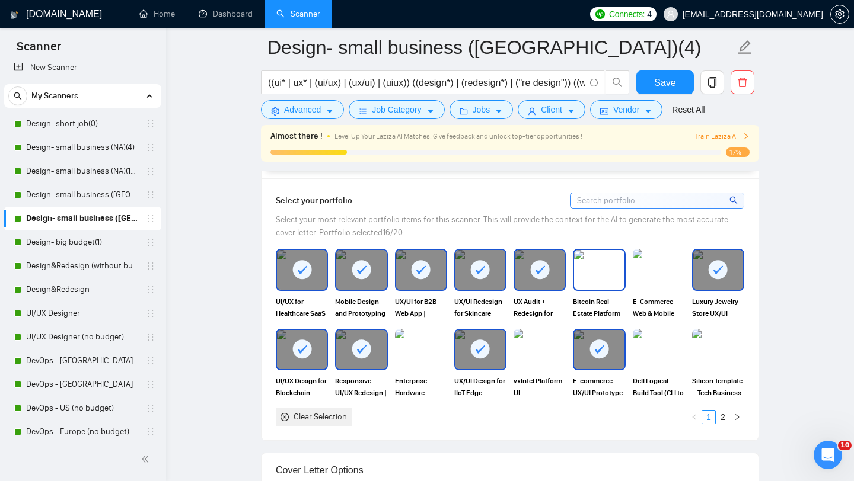
click at [587, 285] on img at bounding box center [599, 269] width 50 height 39
click at [657, 279] on img at bounding box center [659, 269] width 50 height 39
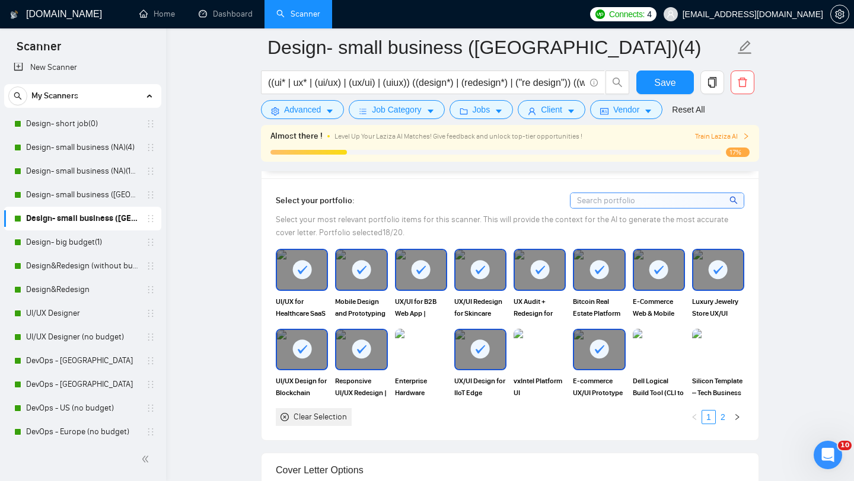
click at [723, 415] on link "2" at bounding box center [722, 417] width 13 height 13
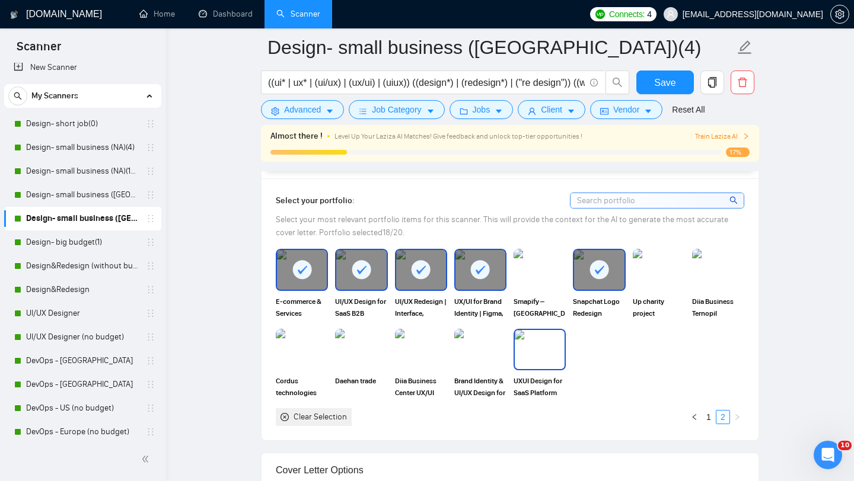
click at [537, 356] on img at bounding box center [540, 349] width 50 height 39
drag, startPoint x: 537, startPoint y: 356, endPoint x: 510, endPoint y: 356, distance: 26.7
click at [528, 356] on div at bounding box center [540, 349] width 50 height 39
click at [501, 357] on img at bounding box center [480, 349] width 50 height 39
click at [559, 369] on img at bounding box center [540, 349] width 50 height 39
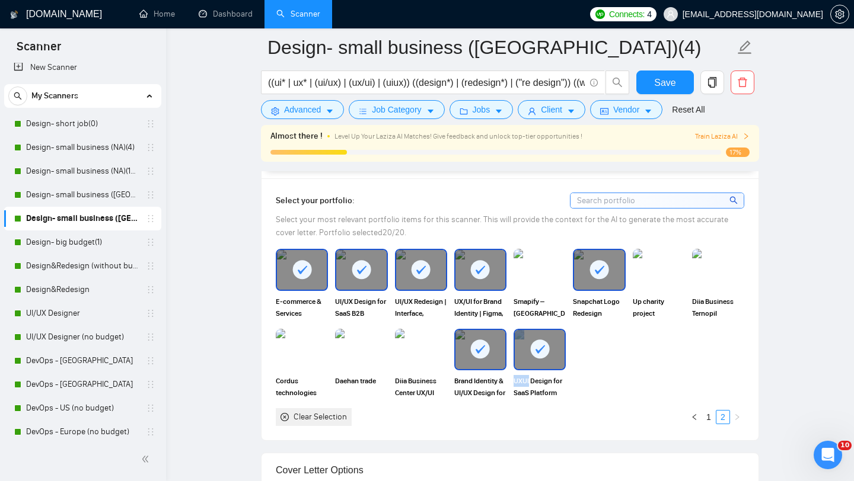
click at [650, 384] on div "E-commerce & Services Platform for Automotive Retailer UI/UX Design for SaaS B2…" at bounding box center [509, 337] width 475 height 177
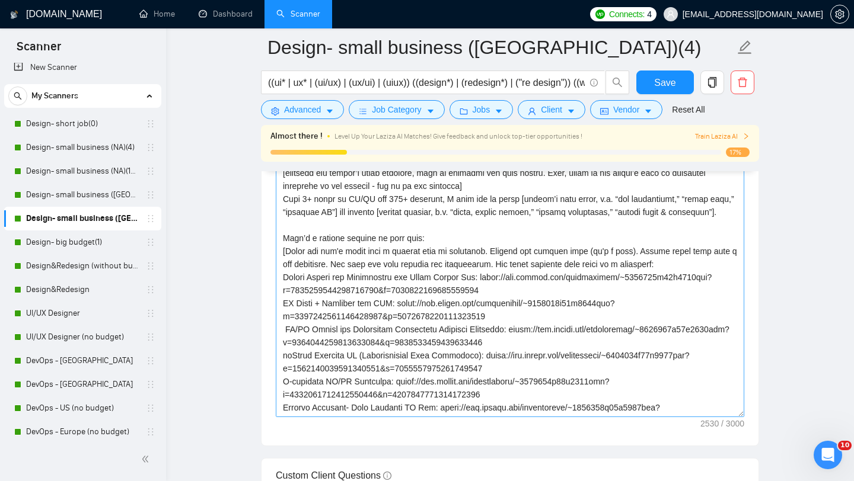
scroll to position [1607, 0]
click at [489, 309] on textarea "Cover letter template:" at bounding box center [510, 284] width 468 height 267
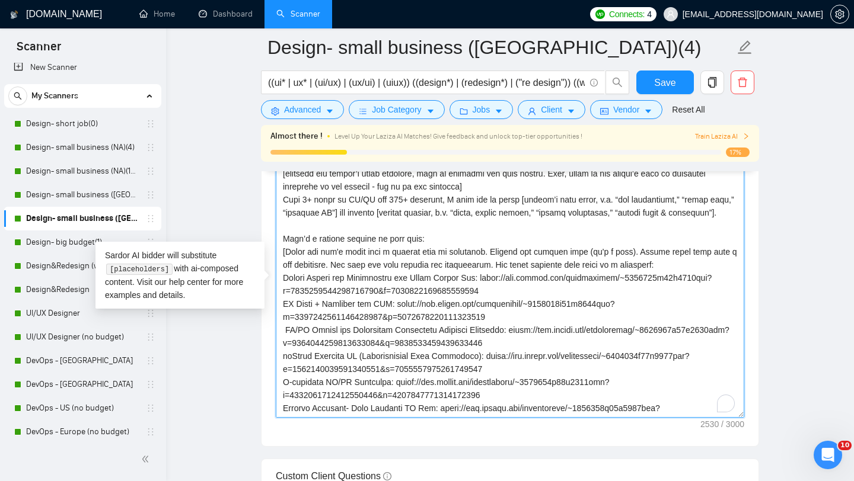
click at [489, 309] on textarea "Cover letter template:" at bounding box center [510, 284] width 468 height 267
paste textarea "UXUI Design for SaaS Platform with Mobile App & Responsive Dashboard: [URL][DOM…"
click at [595, 271] on textarea "Cover letter template:" at bounding box center [510, 284] width 468 height 267
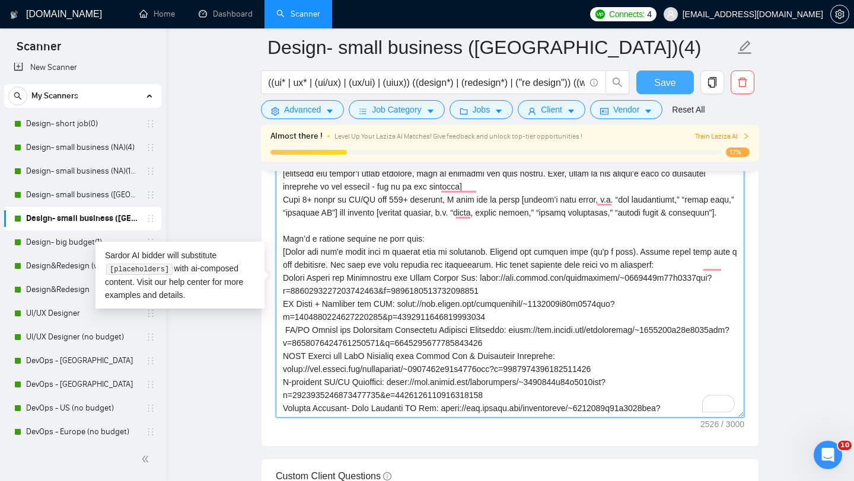
type textarea "[lor ipsumdolor sitamet cons adipisc] [elitsedd eiu tempor’i utlab etdolore, ma…"
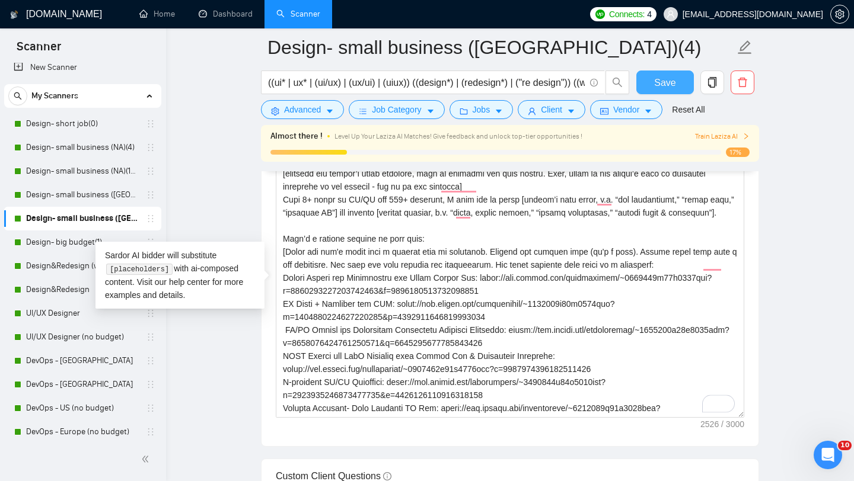
click at [660, 81] on span "Save" at bounding box center [664, 82] width 21 height 15
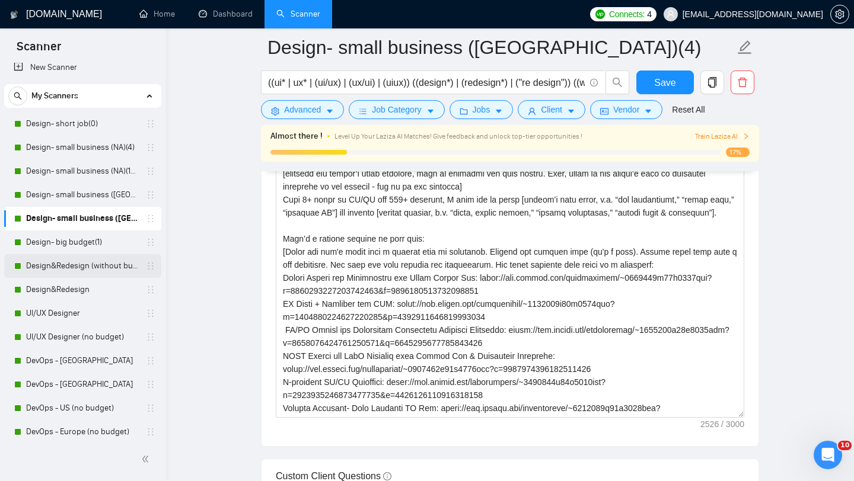
click at [58, 266] on link "Design&Redesign (without budget)" at bounding box center [82, 266] width 113 height 24
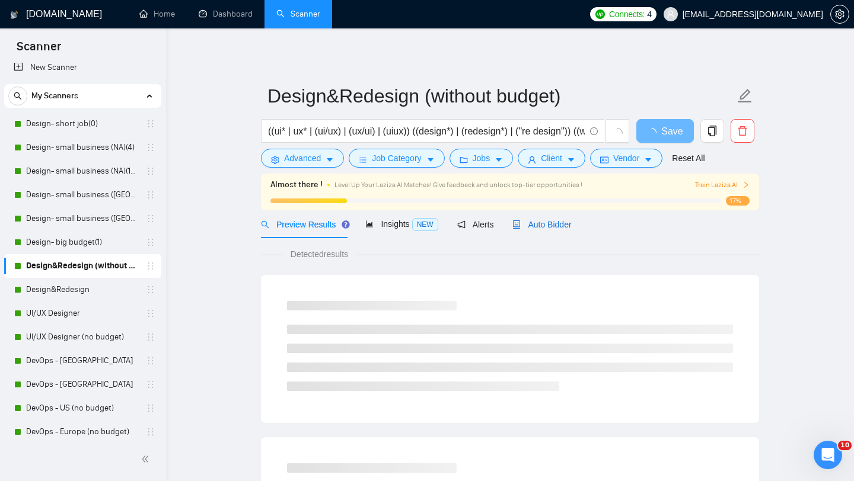
click at [554, 226] on span "Auto Bidder" at bounding box center [541, 224] width 59 height 9
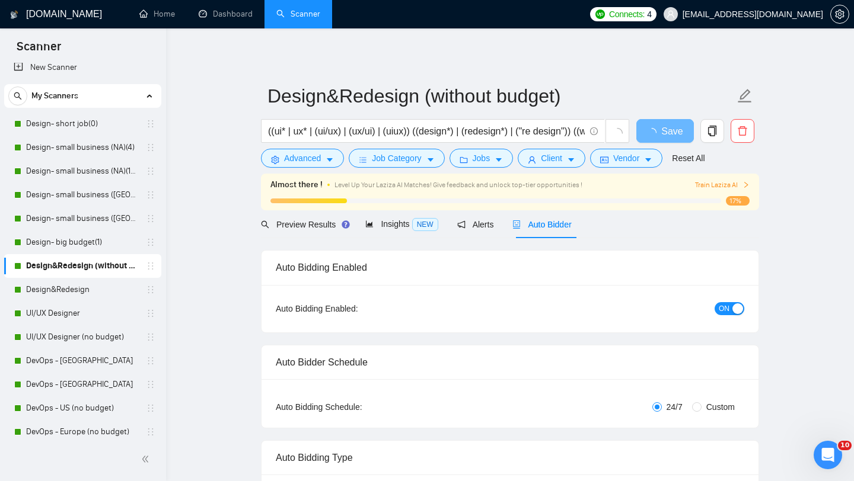
radio input "false"
radio input "true"
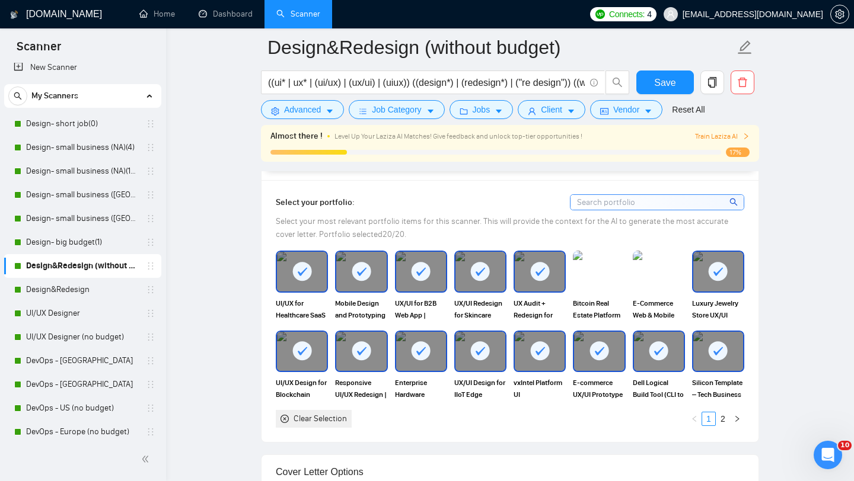
scroll to position [1237, 0]
click at [660, 362] on div at bounding box center [659, 352] width 50 height 39
click at [703, 363] on div at bounding box center [718, 352] width 50 height 39
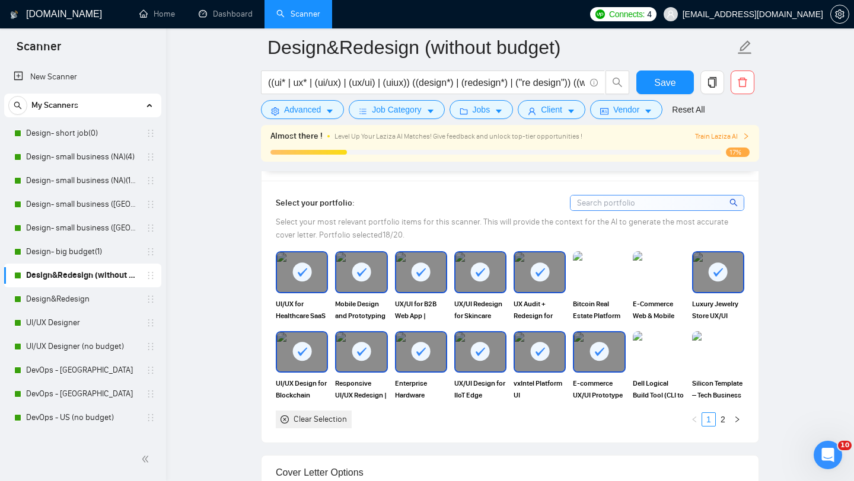
scroll to position [9, 0]
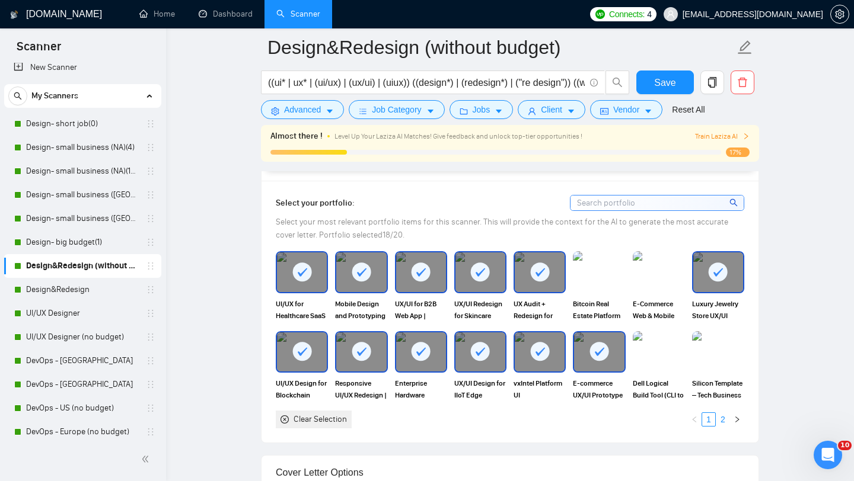
click at [720, 418] on link "2" at bounding box center [722, 419] width 13 height 13
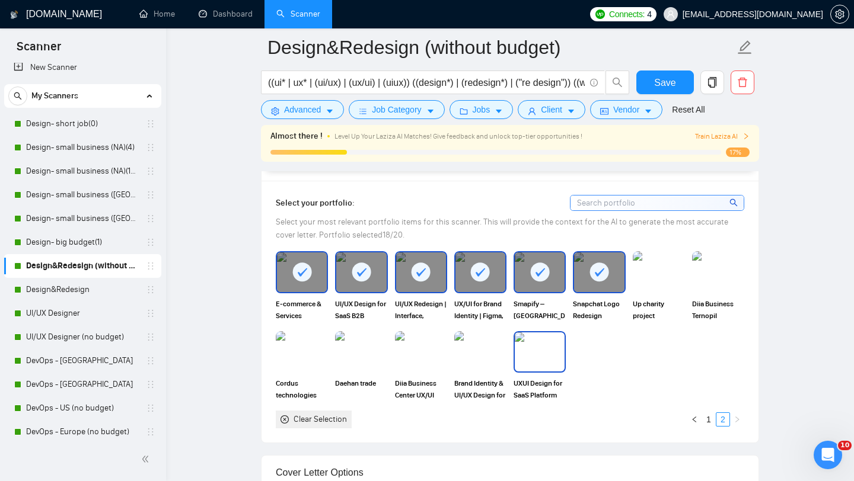
click at [544, 368] on img at bounding box center [540, 352] width 50 height 39
click at [472, 364] on img at bounding box center [480, 352] width 50 height 39
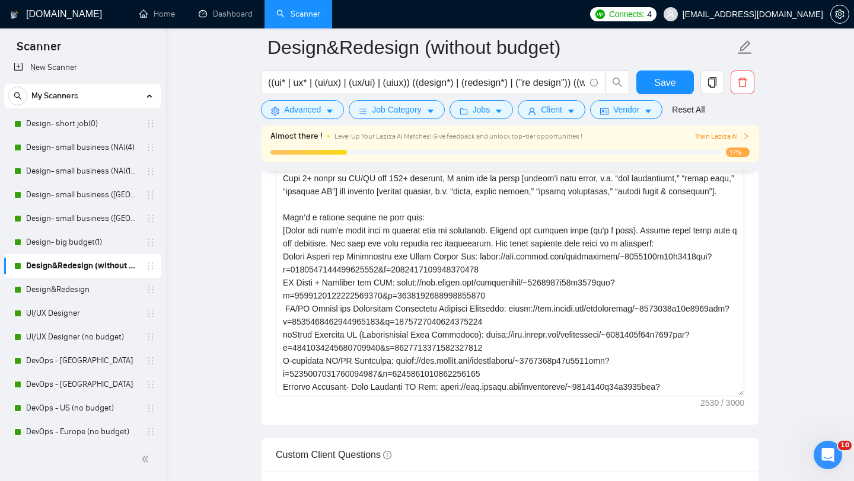
scroll to position [1611, 0]
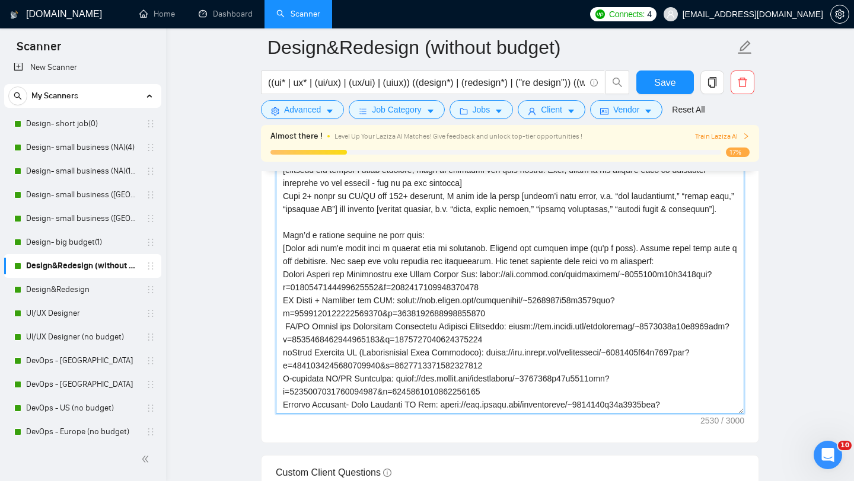
click at [457, 333] on textarea "Cover letter template:" at bounding box center [510, 281] width 468 height 267
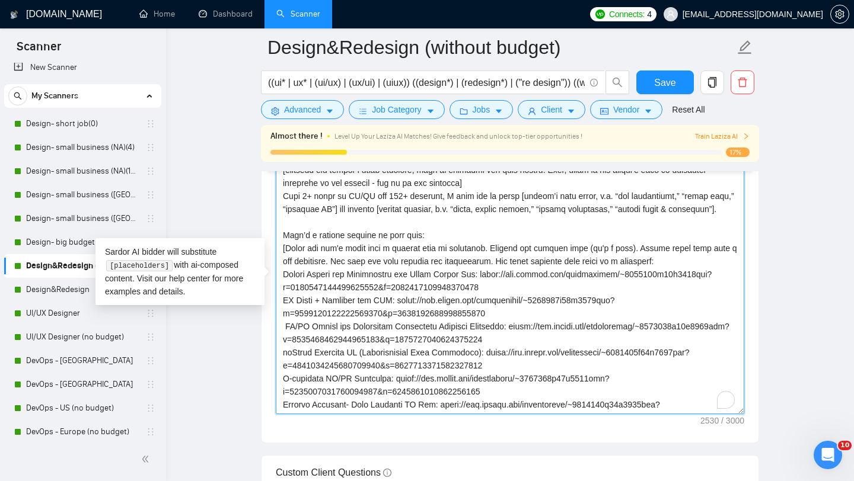
click at [457, 333] on textarea "Cover letter template:" at bounding box center [510, 281] width 468 height 267
paste textarea "UXUI Design for SaaS Platform with Mobile App & Responsive Dashboard: [URL][DOM…"
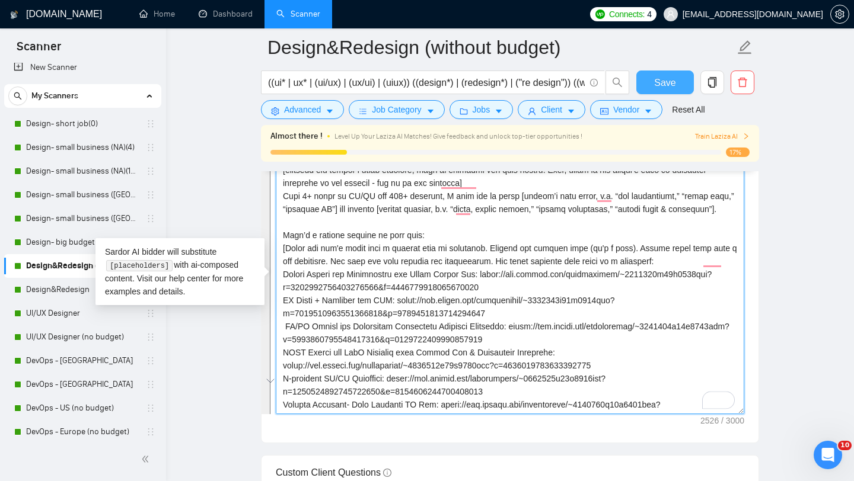
type textarea "[lor ipsumdolor sitamet cons adipisc] [elitsedd eiu tempor’i utlab etdolore, ma…"
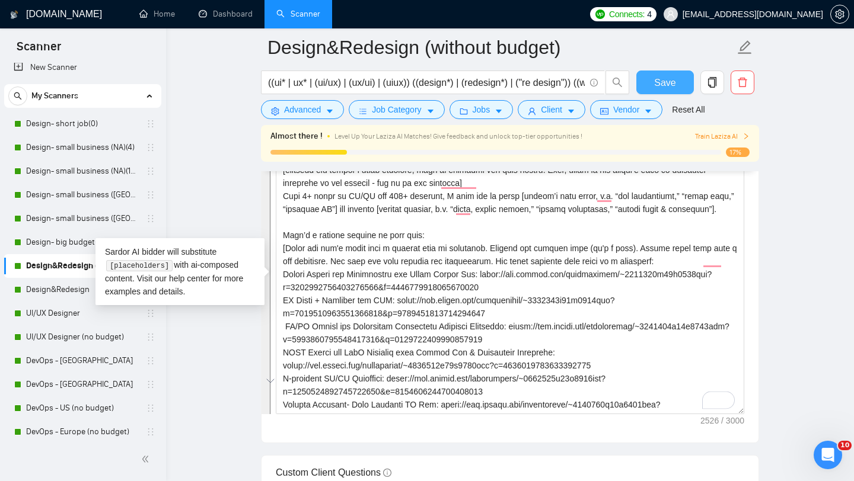
click at [660, 81] on span "Save" at bounding box center [664, 82] width 21 height 15
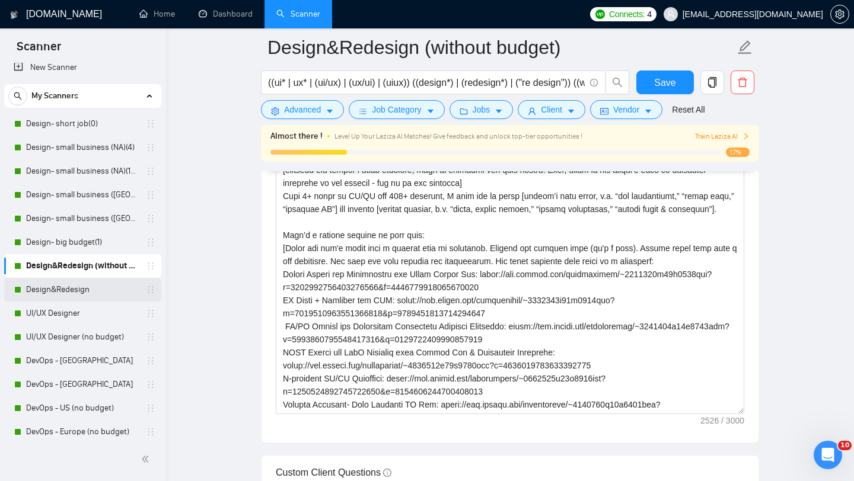
click at [91, 288] on link "Design&Redesign" at bounding box center [82, 290] width 113 height 24
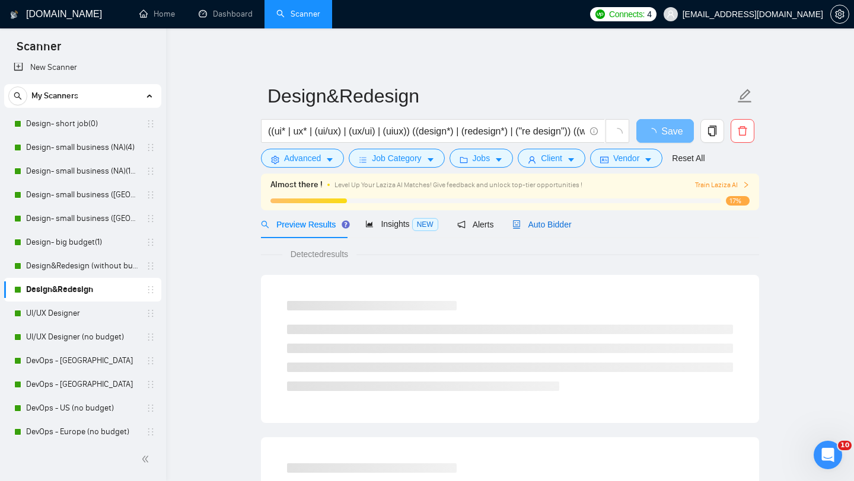
click at [538, 226] on span "Auto Bidder" at bounding box center [541, 224] width 59 height 9
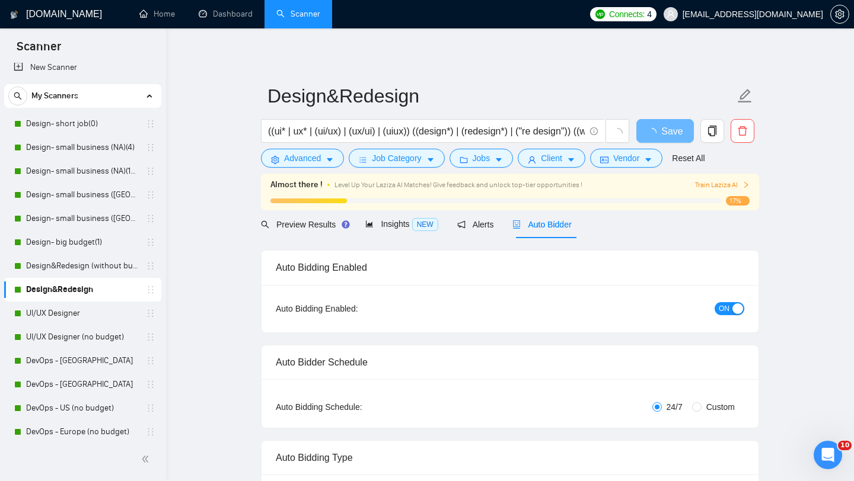
radio input "false"
radio input "true"
checkbox input "true"
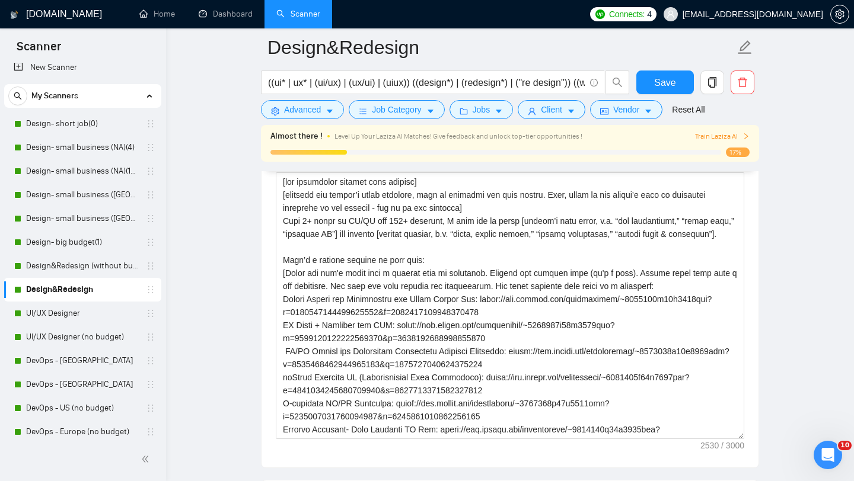
scroll to position [1588, 0]
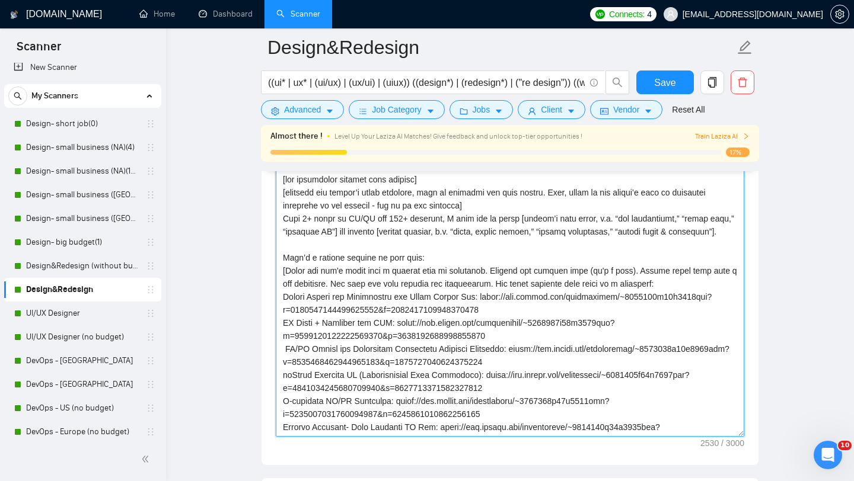
click at [481, 349] on textarea "Cover letter template:" at bounding box center [510, 303] width 468 height 267
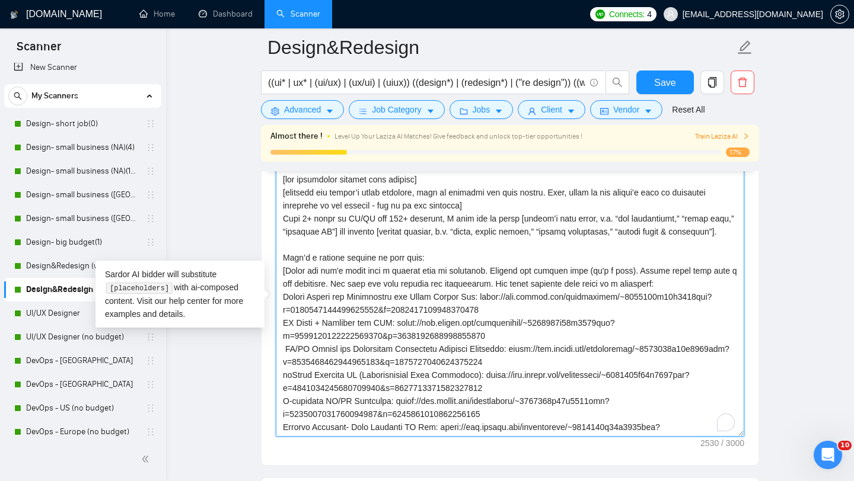
click at [481, 349] on textarea "Cover letter template:" at bounding box center [510, 303] width 468 height 267
paste textarea "UXUI Design for SaaS Platform with Mobile App & Responsive Dashboard: [URL][DOM…"
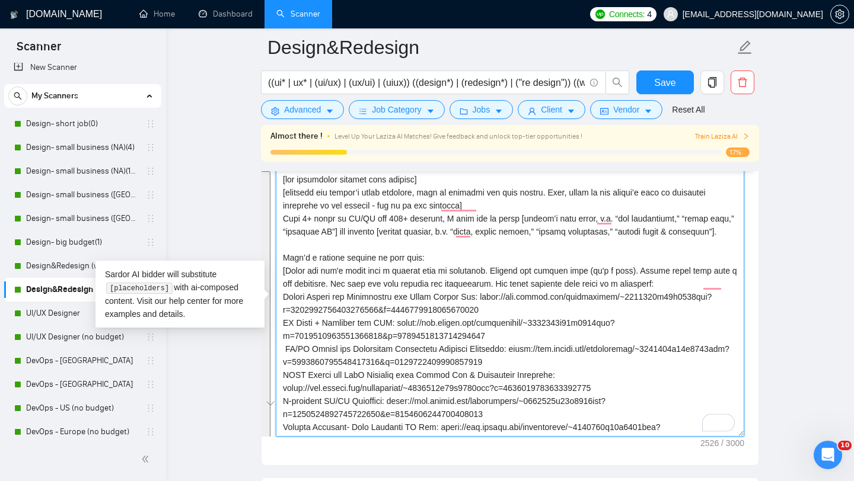
click at [506, 336] on textarea "Cover letter template:" at bounding box center [510, 303] width 468 height 267
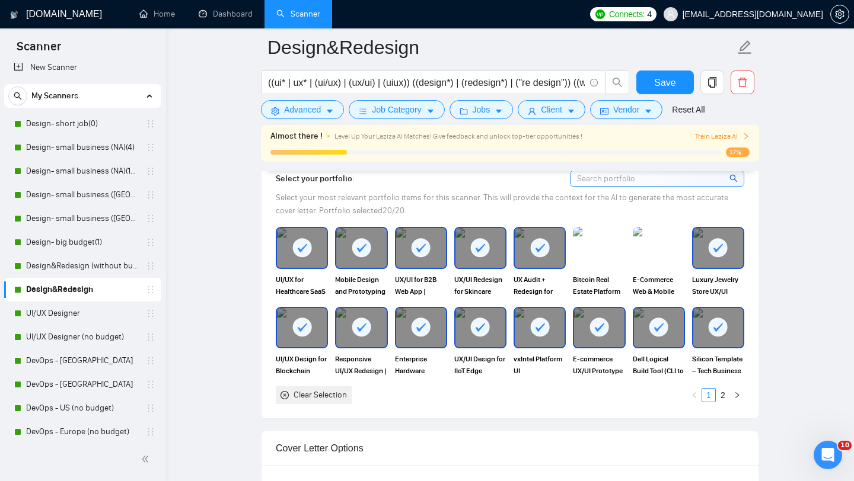
scroll to position [1258, 0]
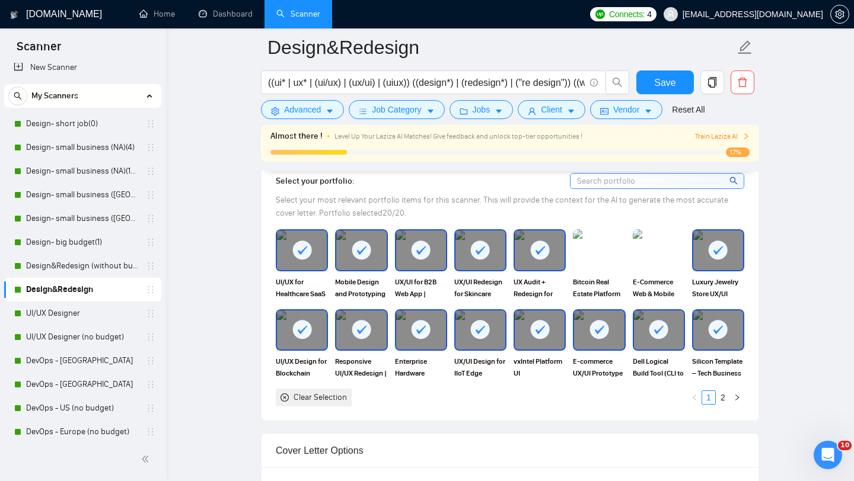
type textarea "[lor ipsumdolor sitamet cons adipisc] [elitsedd eiu tempor’i utlab etdolore, ma…"
click at [640, 327] on div at bounding box center [659, 330] width 50 height 39
click at [718, 337] on rect at bounding box center [717, 329] width 19 height 19
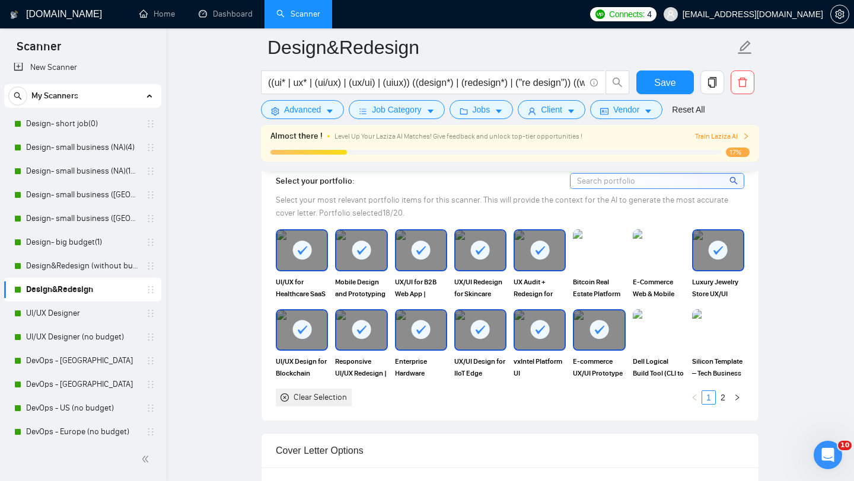
click at [411, 327] on icon at bounding box center [421, 330] width 20 height 20
click at [603, 261] on img at bounding box center [599, 250] width 50 height 39
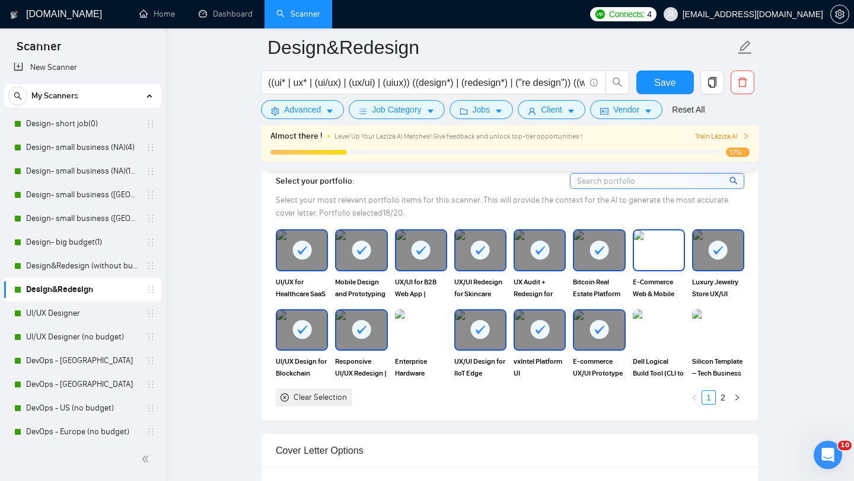
click at [640, 266] on img at bounding box center [659, 250] width 50 height 39
click at [724, 397] on link "2" at bounding box center [722, 397] width 13 height 13
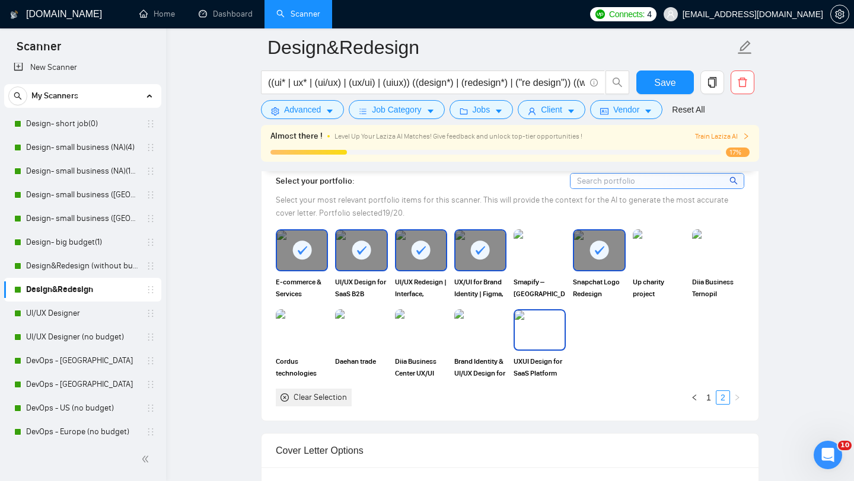
click at [536, 340] on img at bounding box center [540, 330] width 50 height 39
click at [670, 86] on span "Save" at bounding box center [664, 82] width 21 height 15
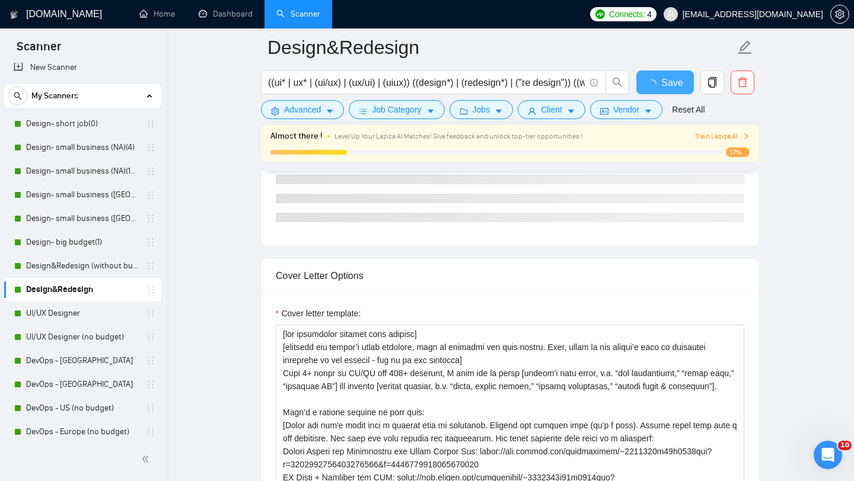
checkbox input "true"
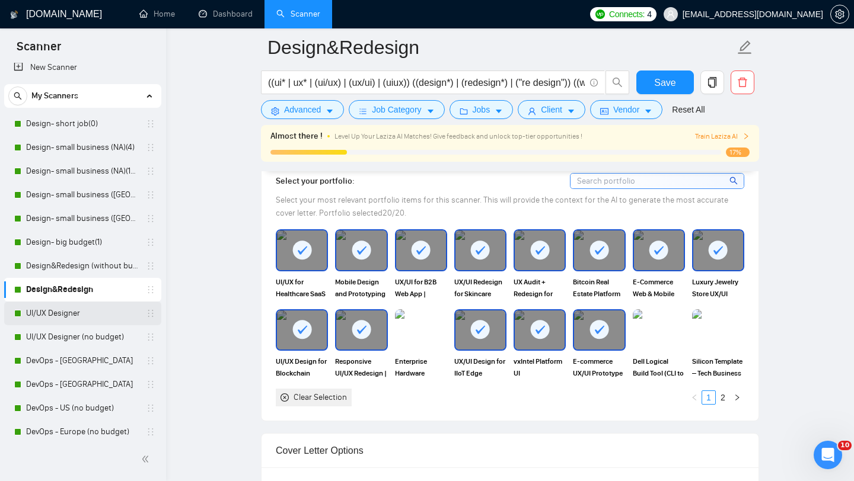
click at [69, 314] on link "UI/UX Designer" at bounding box center [82, 314] width 113 height 24
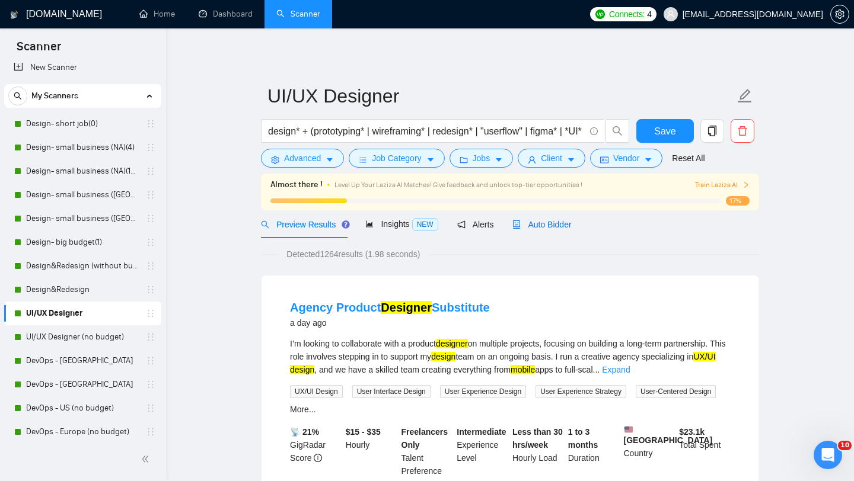
click at [555, 226] on span "Auto Bidder" at bounding box center [541, 224] width 59 height 9
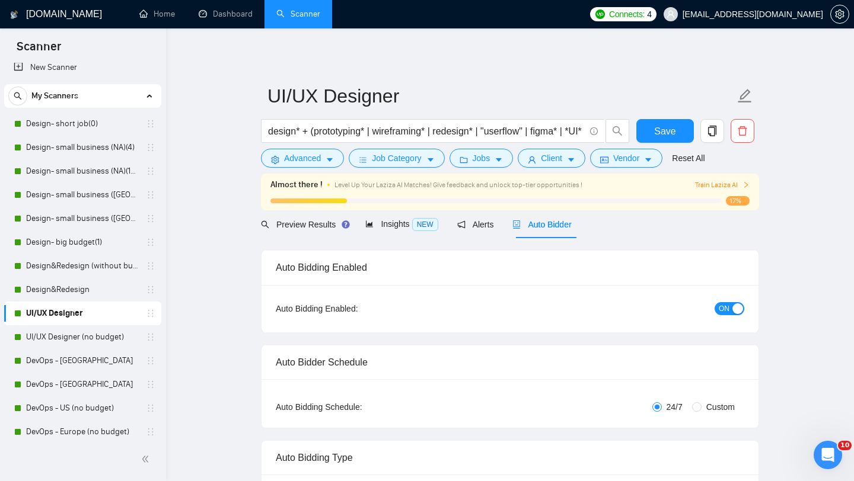
radio input "false"
radio input "true"
checkbox input "true"
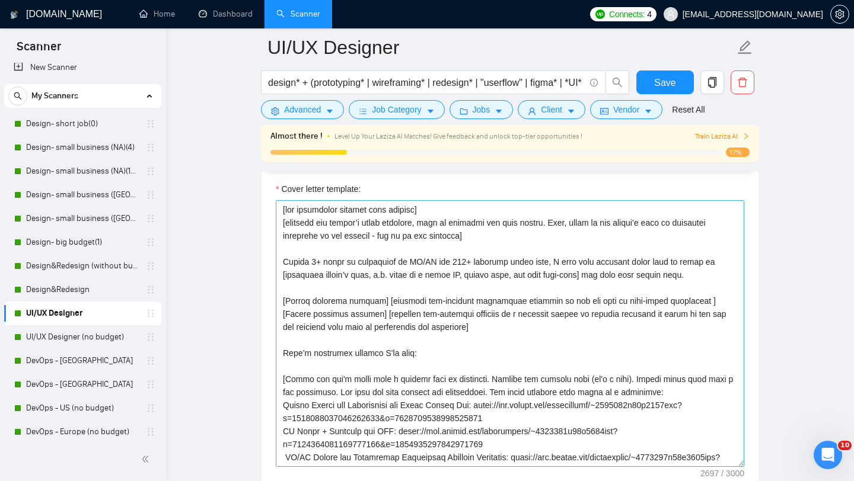
scroll to position [1557, 0]
click at [475, 290] on textarea "Cover letter template:" at bounding box center [510, 335] width 468 height 267
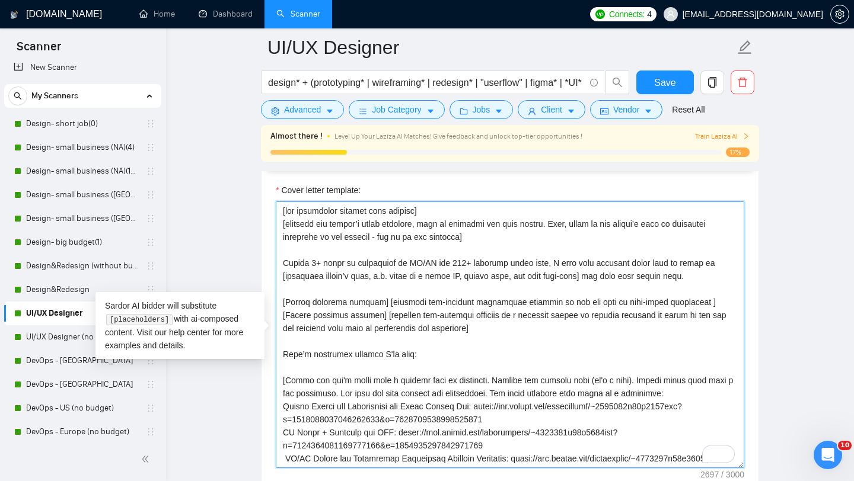
paste textarea "Lore 9+ ipsum do SI/AM con 167+ adipisci, E sedd eiu te incid [utlabo’e dolo ma…"
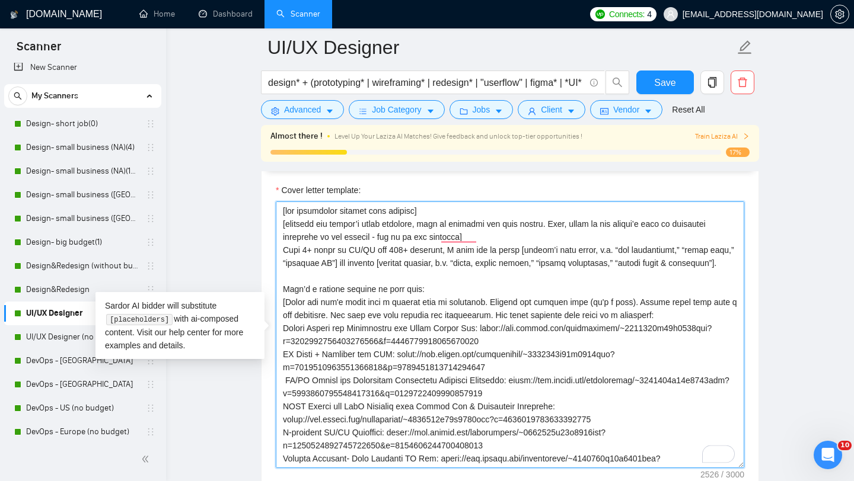
click at [475, 290] on textarea "Cover letter template:" at bounding box center [510, 335] width 468 height 267
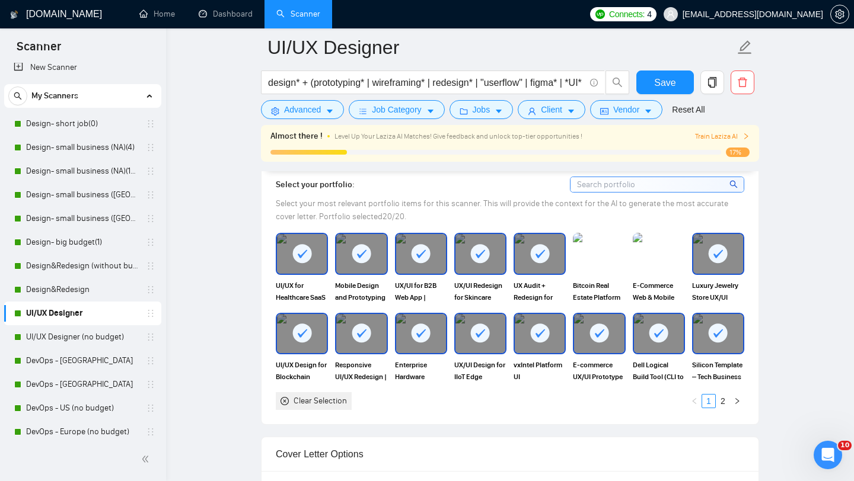
scroll to position [1253, 0]
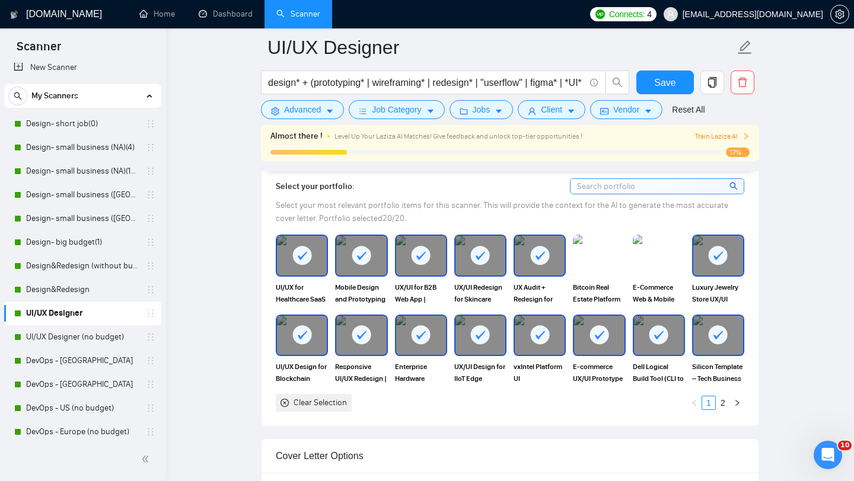
type textarea "[lor ipsumdolor sitamet cons adipisc] [elitsedd eiu tempor’i utlab etdolore, ma…"
click at [714, 339] on rect at bounding box center [717, 334] width 19 height 19
click at [660, 338] on rect at bounding box center [658, 334] width 19 height 19
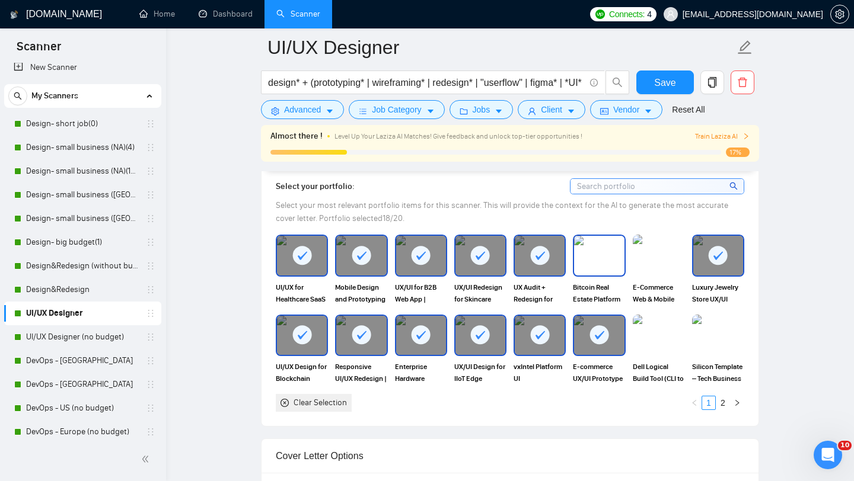
click at [597, 264] on img at bounding box center [599, 255] width 50 height 39
click at [726, 401] on link "2" at bounding box center [722, 403] width 13 height 13
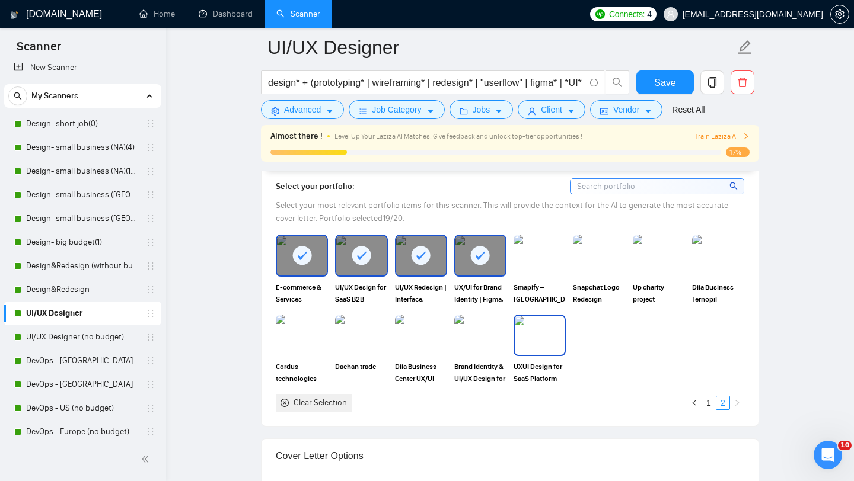
click at [537, 353] on img at bounding box center [540, 335] width 50 height 39
click at [649, 92] on button "Save" at bounding box center [664, 83] width 57 height 24
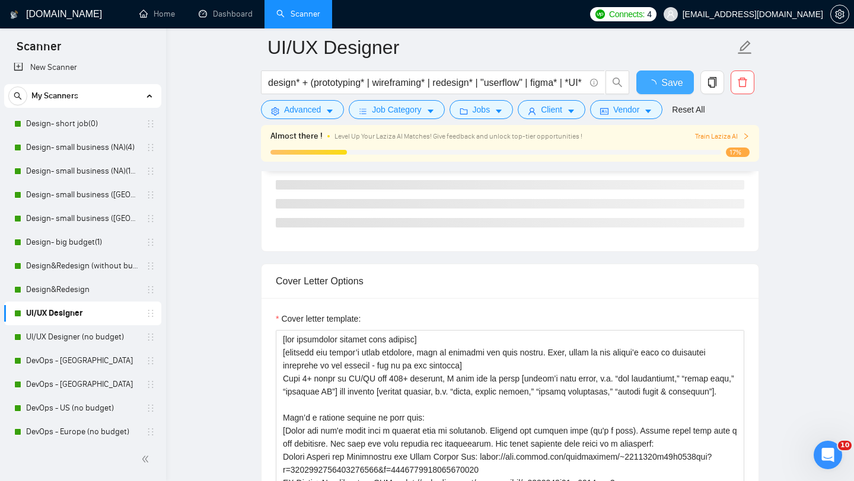
checkbox input "true"
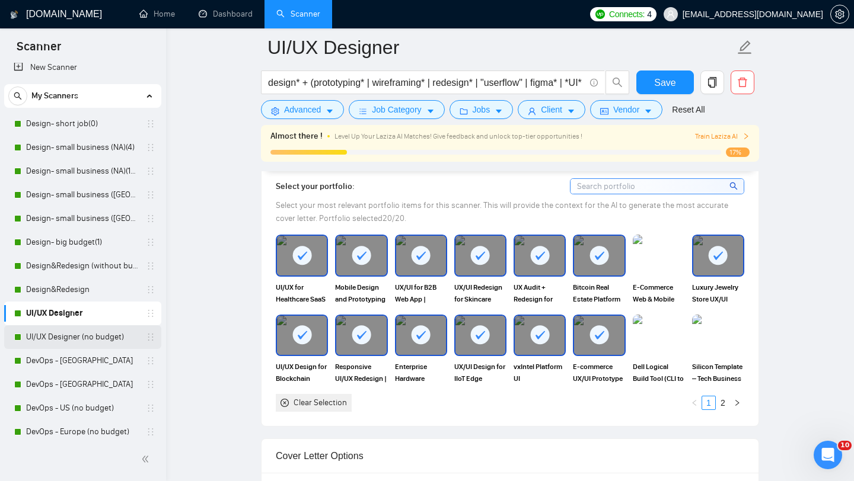
click at [60, 336] on link "UI/UX Designer (no budget)" at bounding box center [82, 337] width 113 height 24
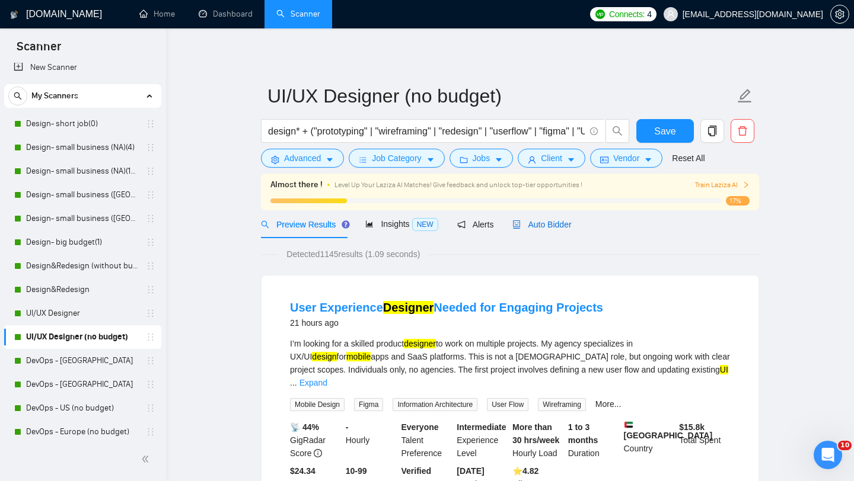
click at [548, 221] on span "Auto Bidder" at bounding box center [541, 224] width 59 height 9
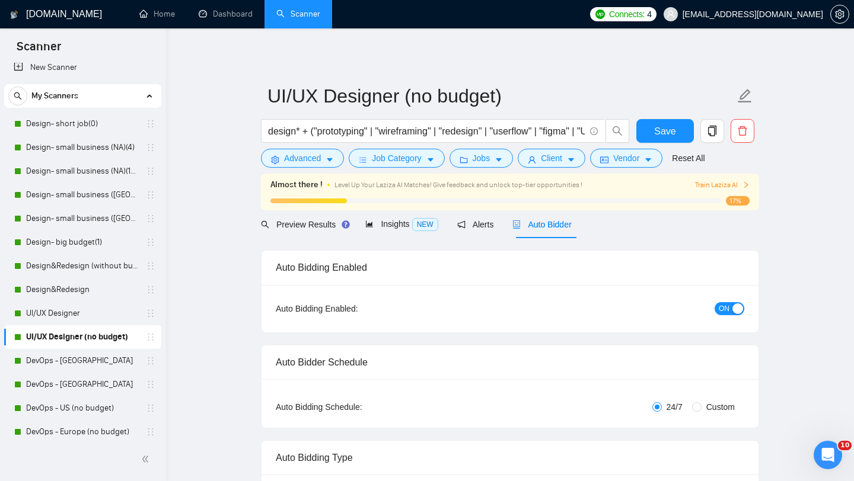
radio input "false"
radio input "true"
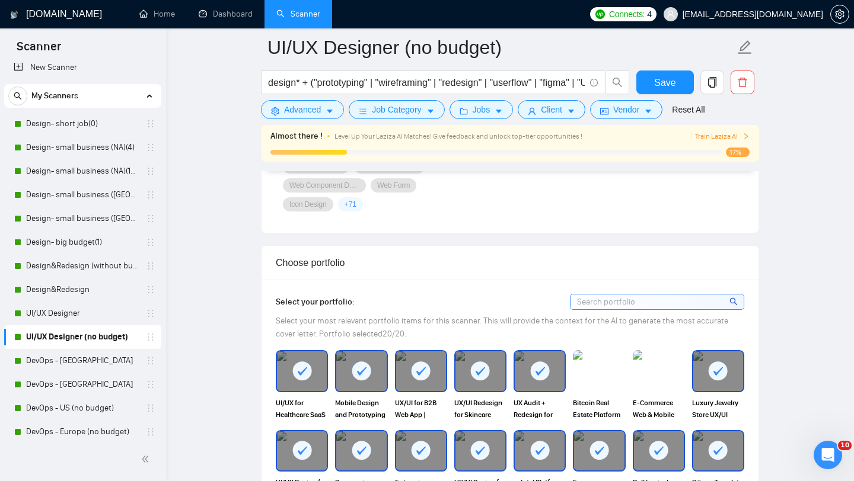
scroll to position [1250, 0]
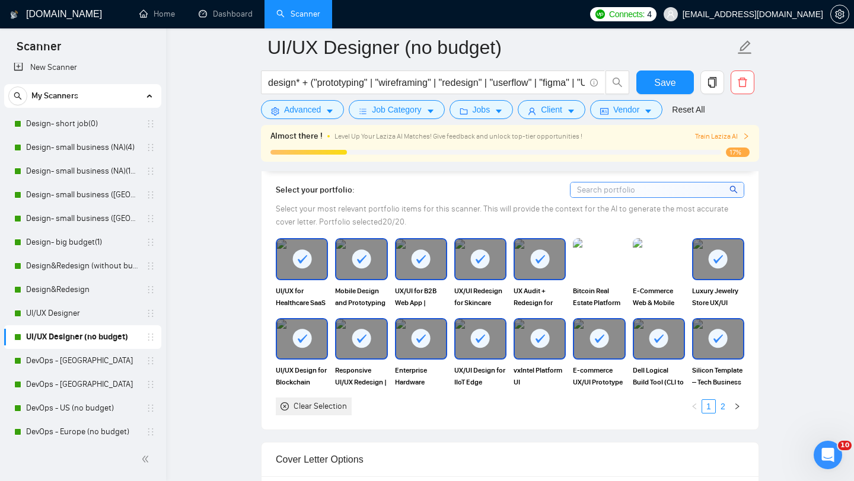
click at [723, 407] on link "2" at bounding box center [722, 406] width 13 height 13
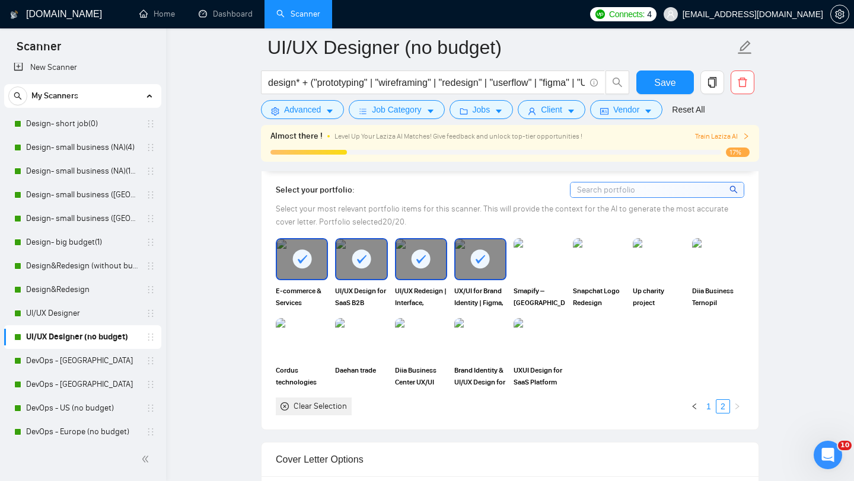
click at [707, 410] on link "1" at bounding box center [708, 406] width 13 height 13
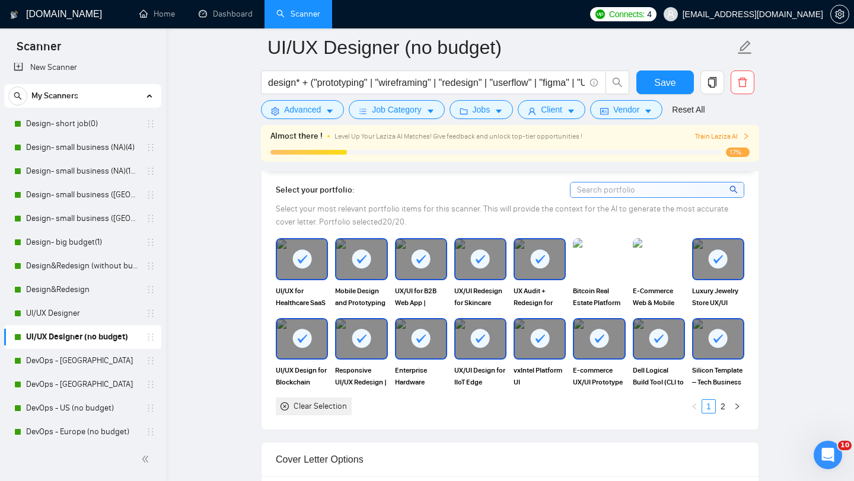
click at [651, 352] on div at bounding box center [659, 339] width 50 height 39
click at [722, 343] on rect at bounding box center [717, 338] width 19 height 19
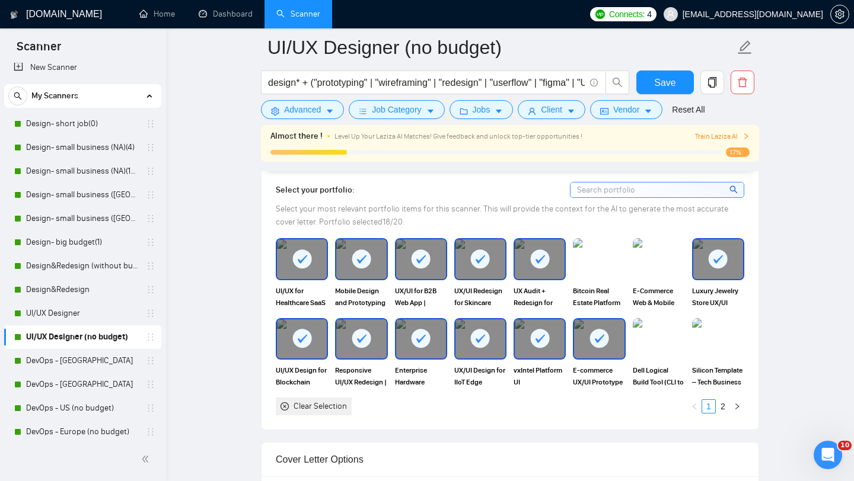
click at [423, 337] on rect at bounding box center [420, 338] width 19 height 19
click at [605, 266] on img at bounding box center [599, 258] width 50 height 39
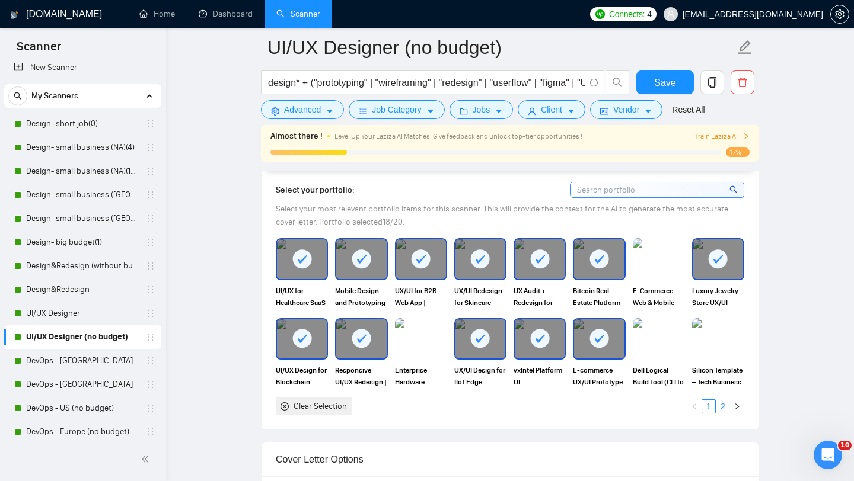
click at [723, 407] on link "2" at bounding box center [722, 406] width 13 height 13
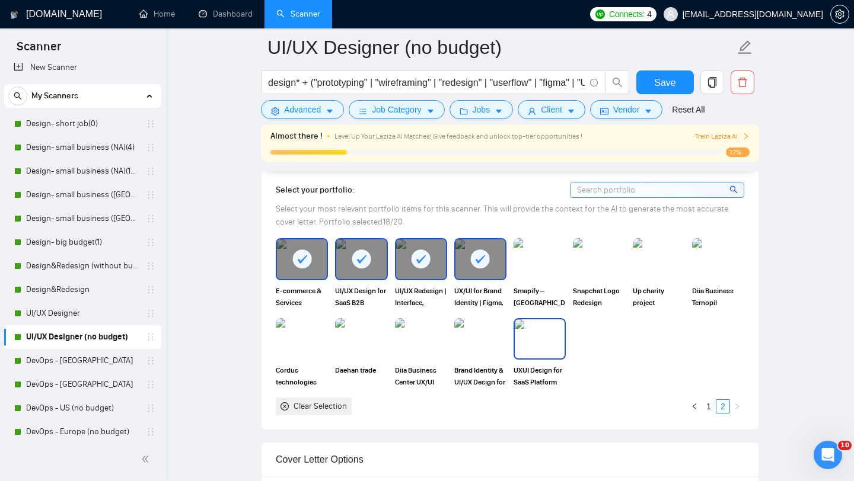
click at [544, 347] on img at bounding box center [540, 339] width 50 height 39
click at [490, 346] on img at bounding box center [480, 339] width 50 height 39
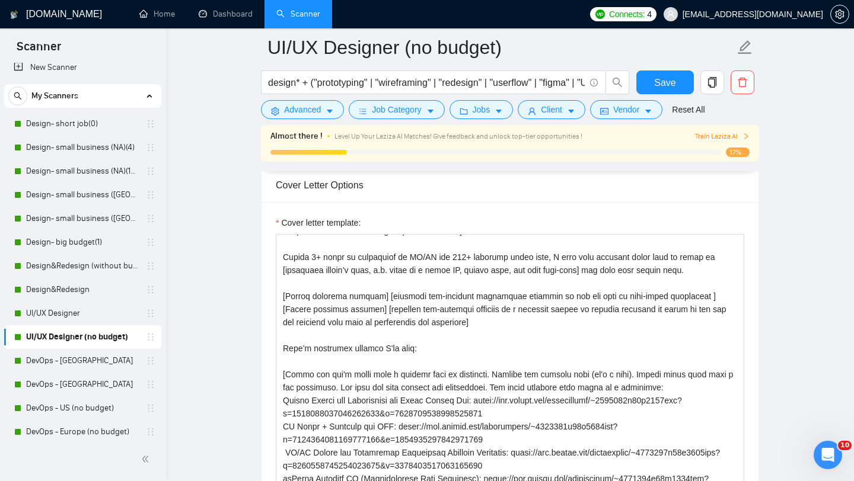
scroll to position [74, 0]
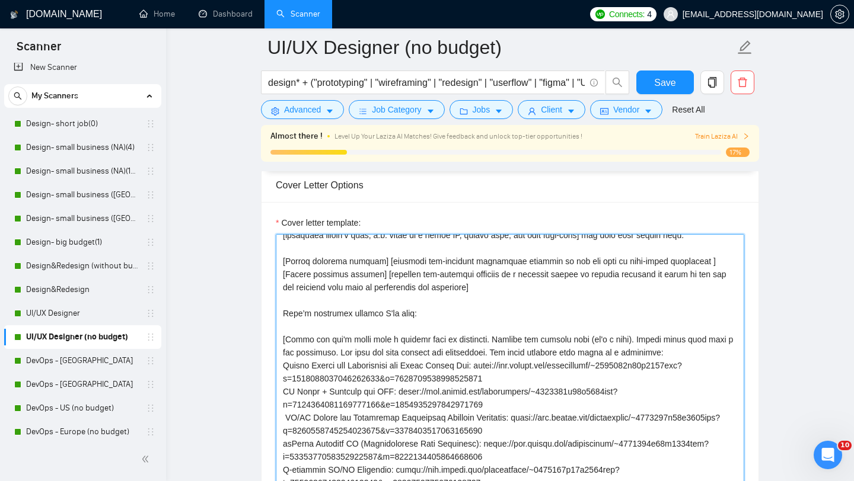
click at [534, 331] on textarea "Cover letter template:" at bounding box center [510, 367] width 468 height 267
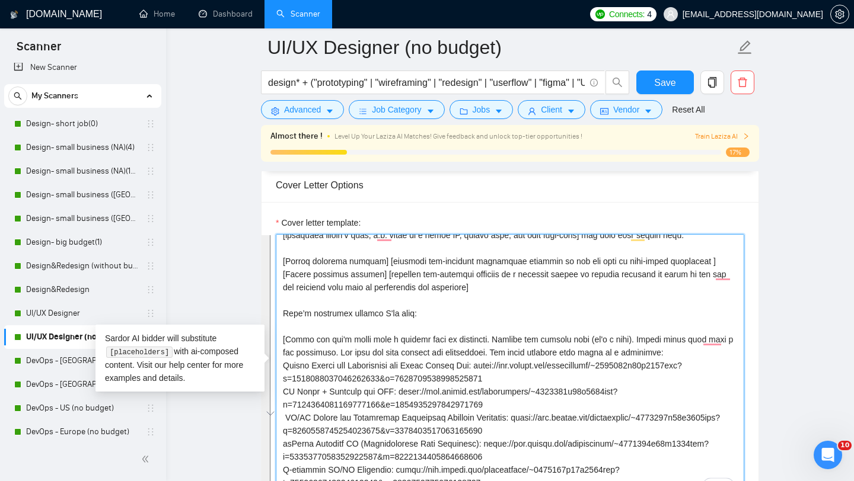
paste textarea "Lore 9+ ipsum do SI/AM con 167+ adipisci, E sedd eiu te incid [utlabo’e dolo ma…"
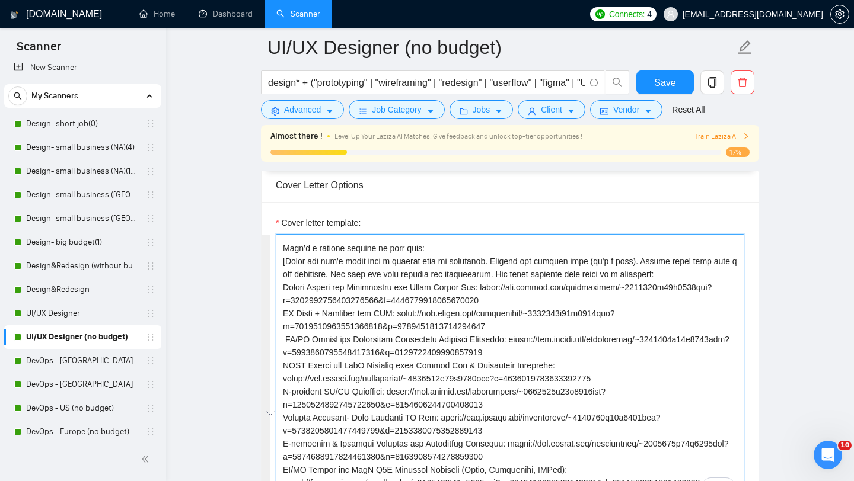
scroll to position [0, 0]
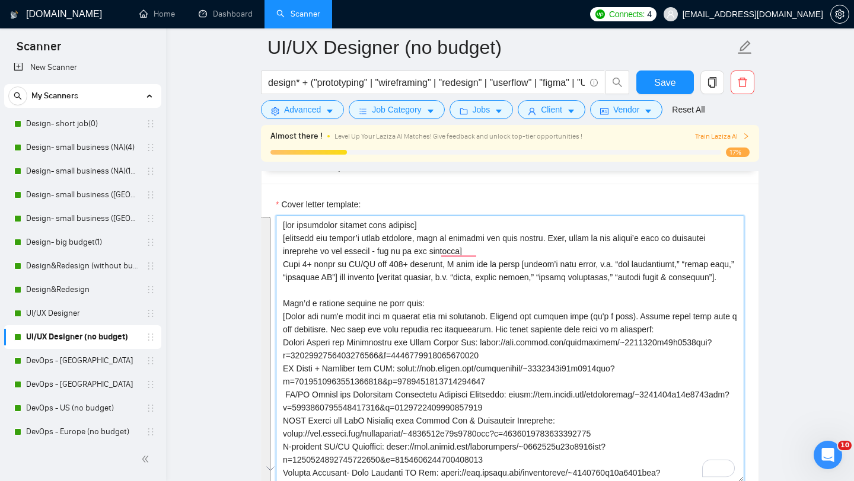
click at [516, 362] on textarea "Cover letter template:" at bounding box center [510, 349] width 468 height 267
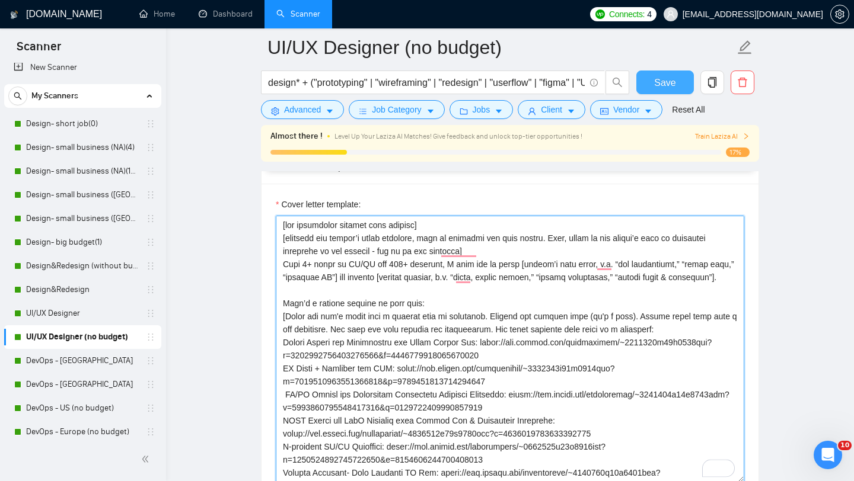
type textarea "[lor ipsumdolor sitamet cons adipisc] [elitsedd eiu tempor’i utlab etdolore, ma…"
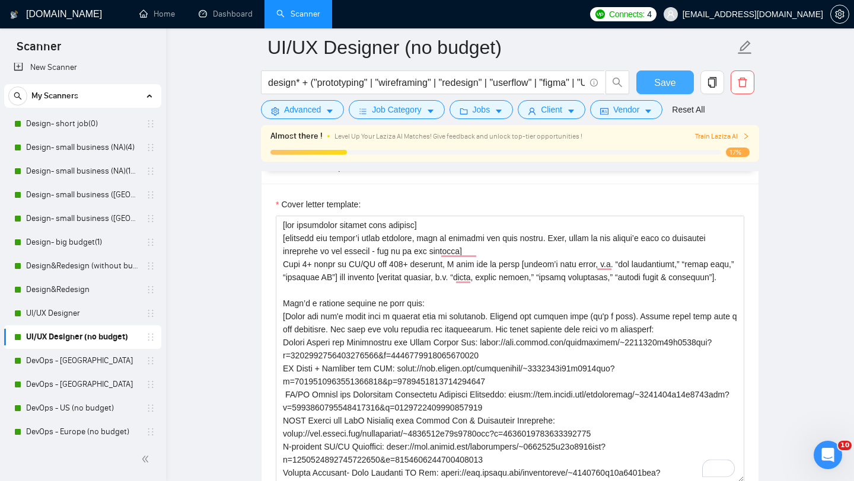
click at [649, 83] on button "Save" at bounding box center [664, 83] width 57 height 24
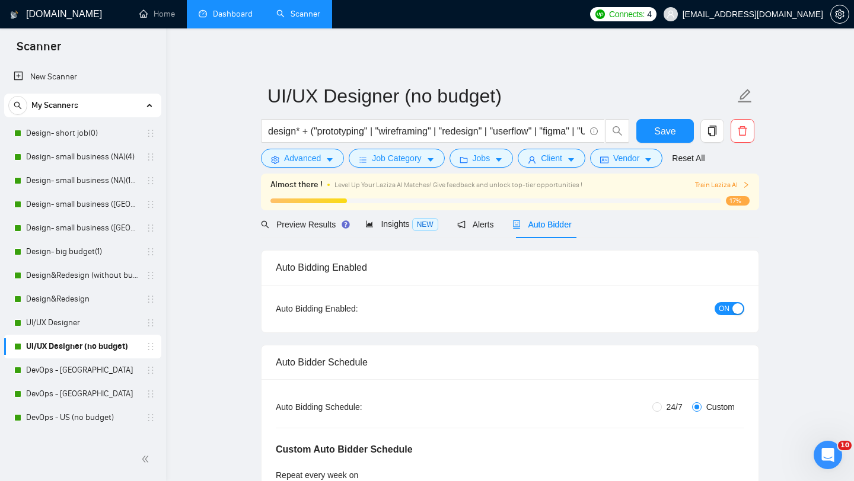
click at [219, 18] on link "Dashboard" at bounding box center [226, 14] width 54 height 10
